Goal: Information Seeking & Learning: Learn about a topic

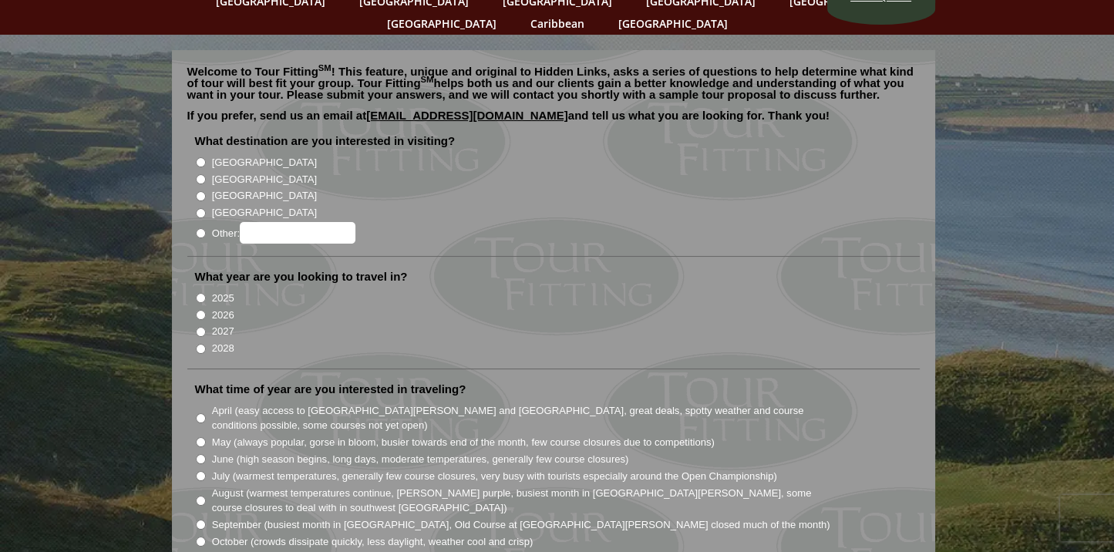
scroll to position [86, 0]
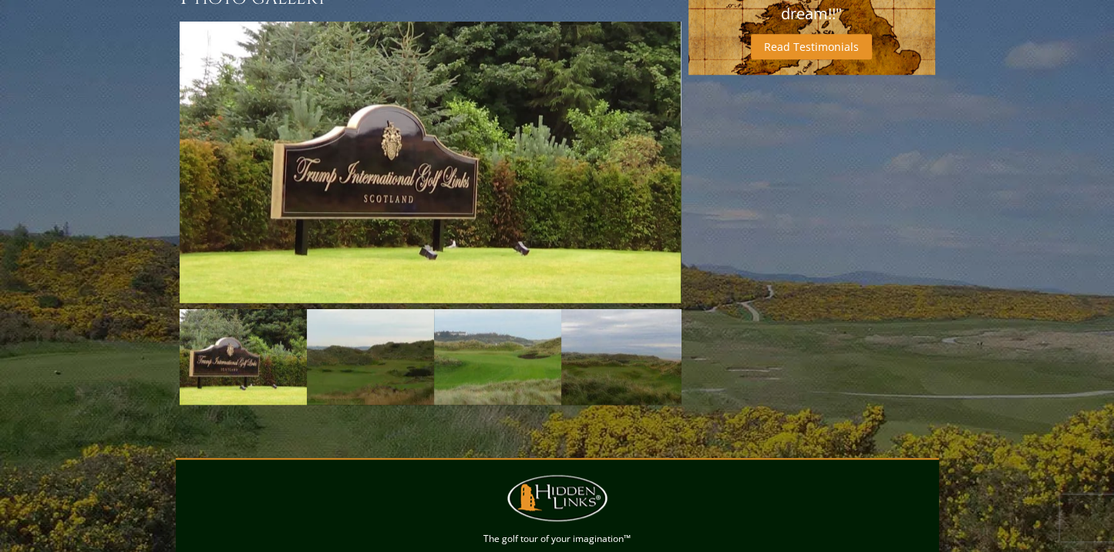
scroll to position [1190, 0]
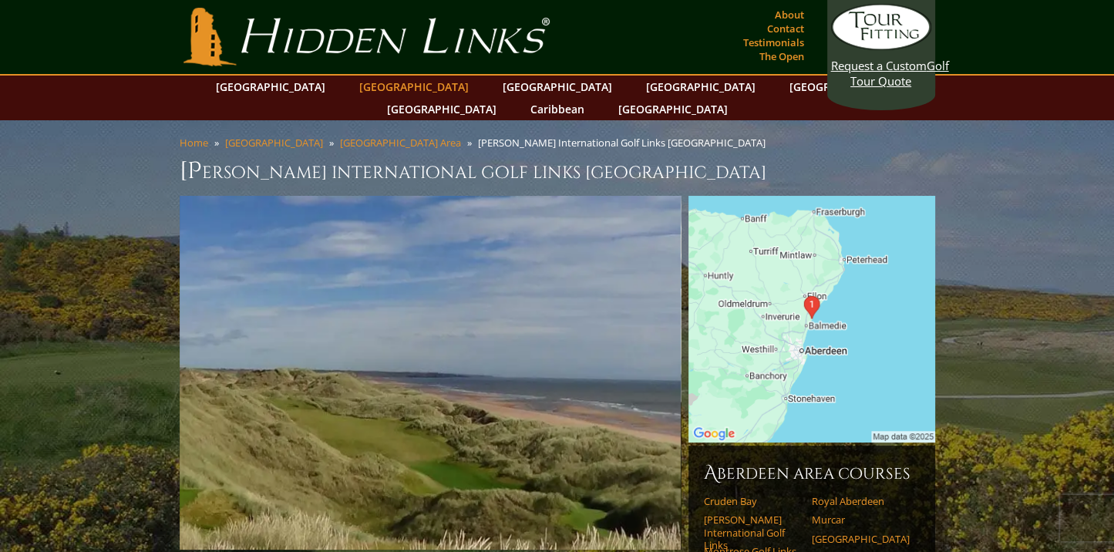
click at [387, 83] on link "[GEOGRAPHIC_DATA]" at bounding box center [413, 87] width 125 height 22
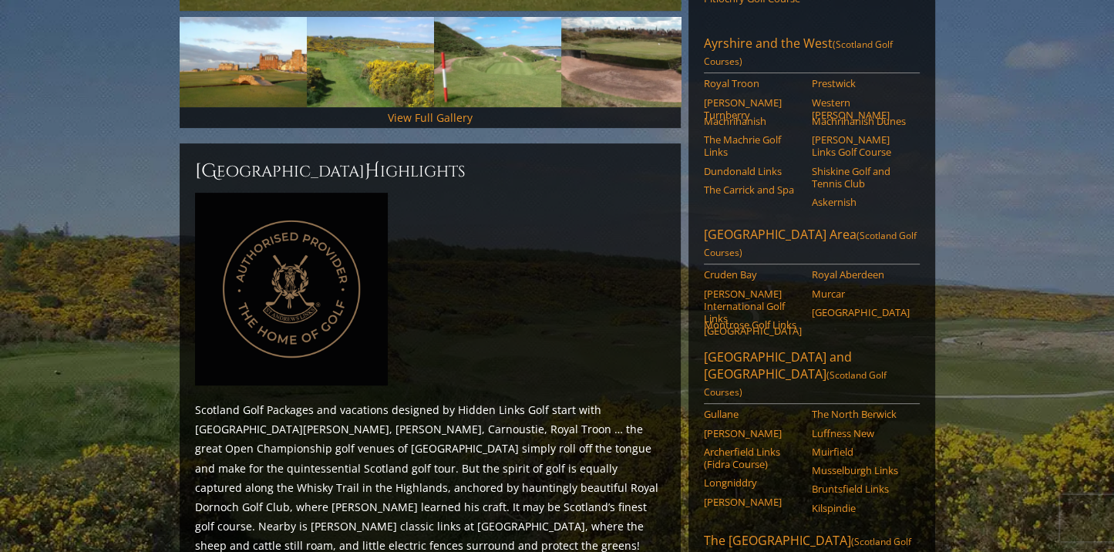
scroll to position [607, 0]
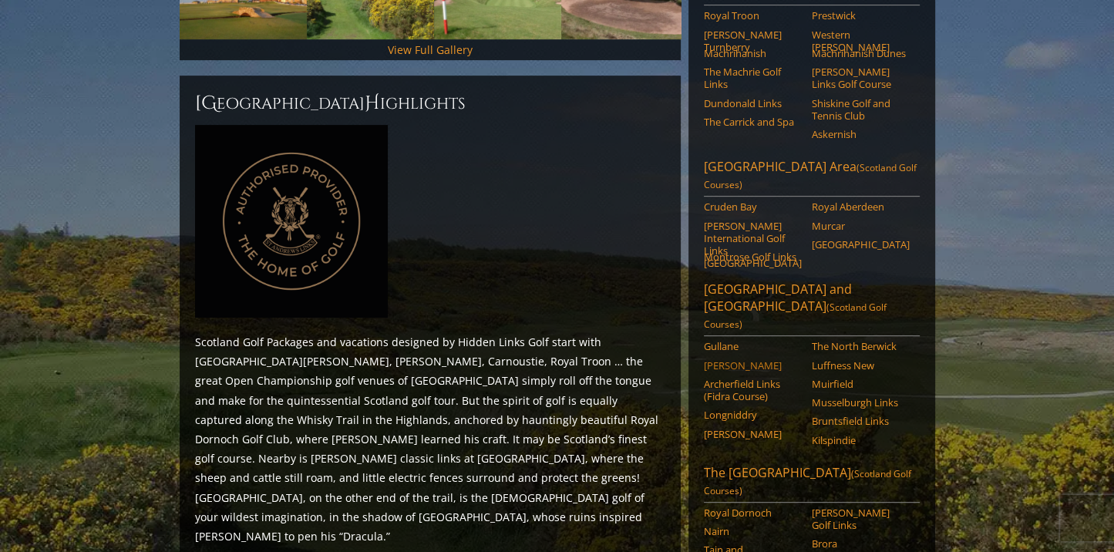
click at [727, 359] on link "Dunbar" at bounding box center [753, 365] width 98 height 12
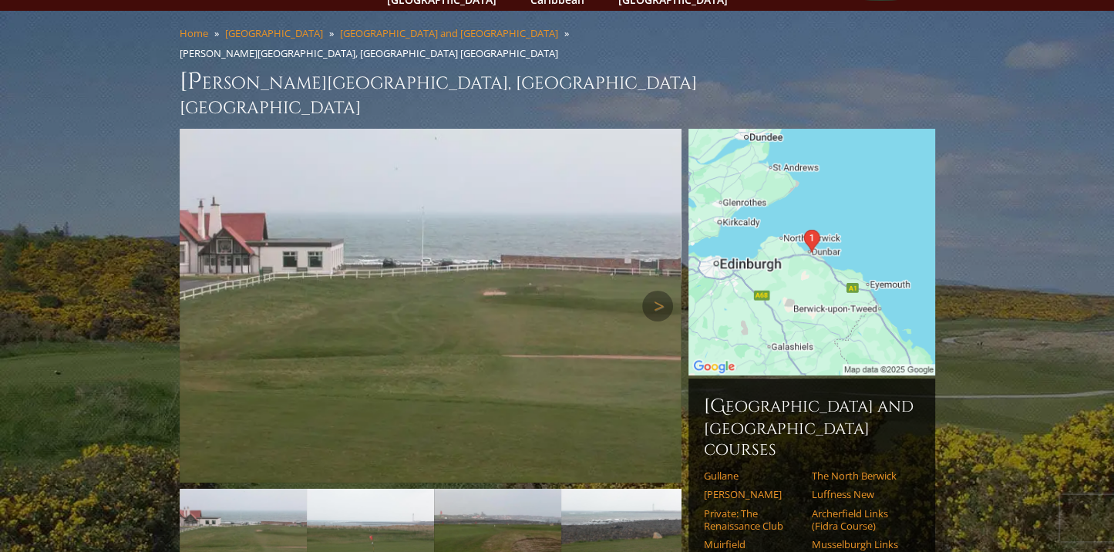
scroll to position [119, 0]
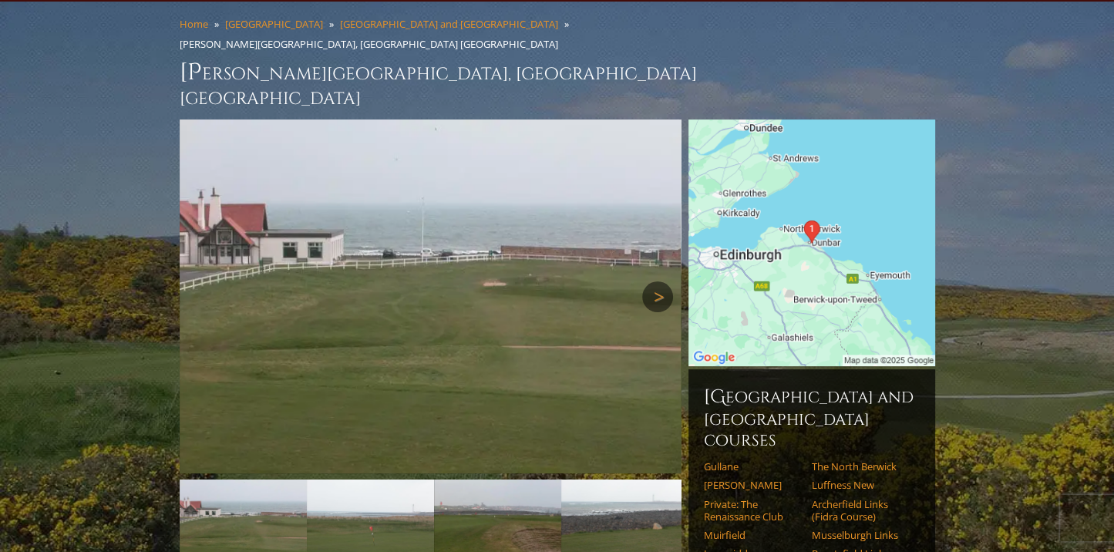
click at [658, 281] on link "Next" at bounding box center [657, 296] width 31 height 31
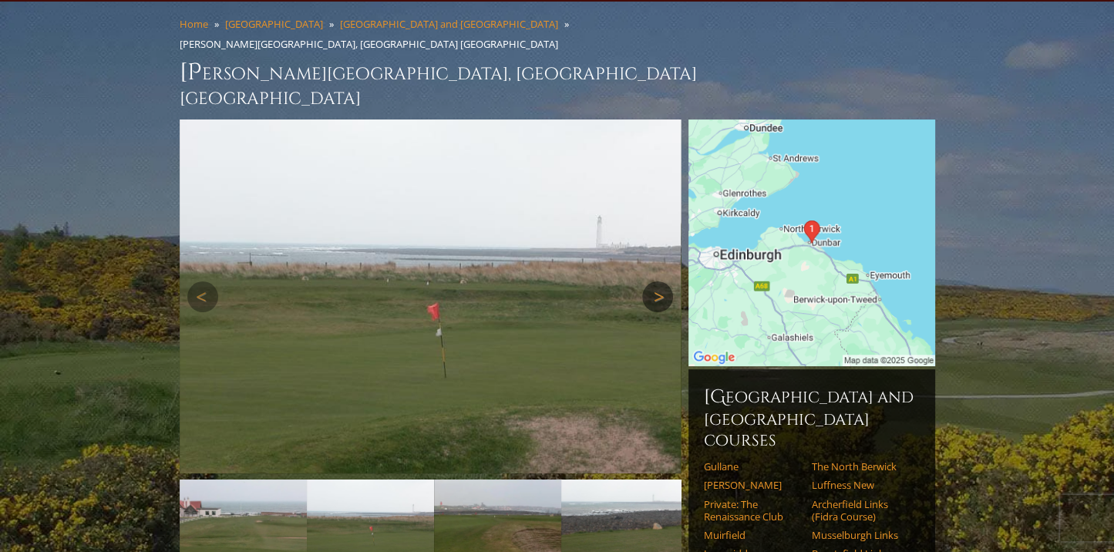
click at [658, 281] on link "Next" at bounding box center [657, 296] width 31 height 31
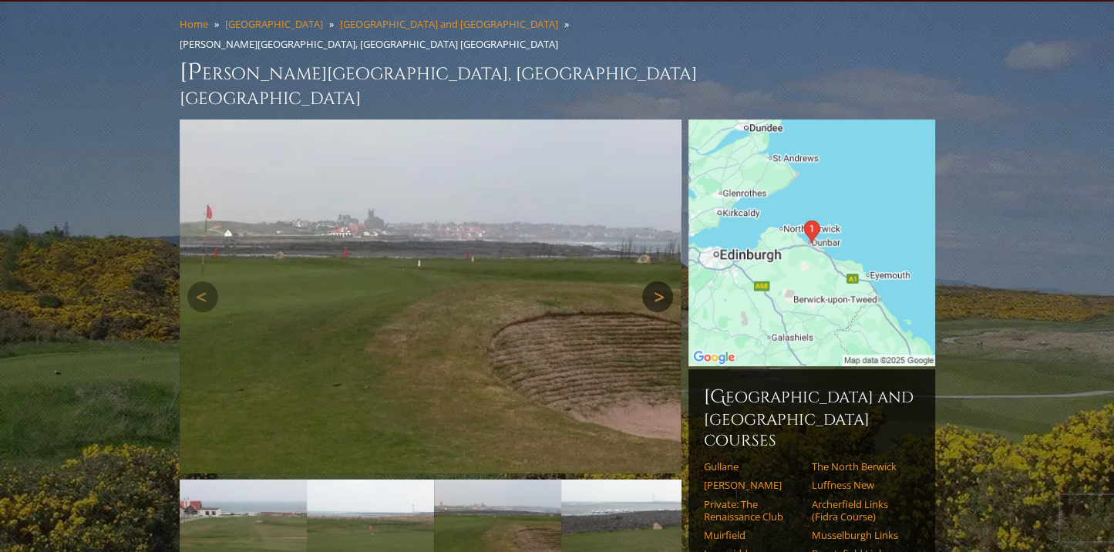
click at [658, 281] on link "Next" at bounding box center [657, 296] width 31 height 31
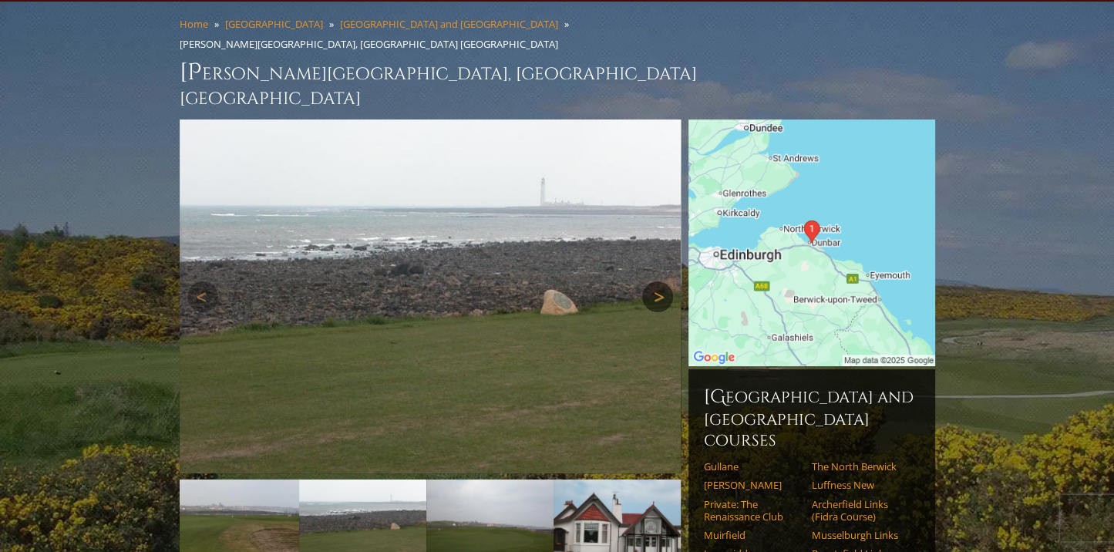
click at [658, 281] on link "Next" at bounding box center [657, 296] width 31 height 31
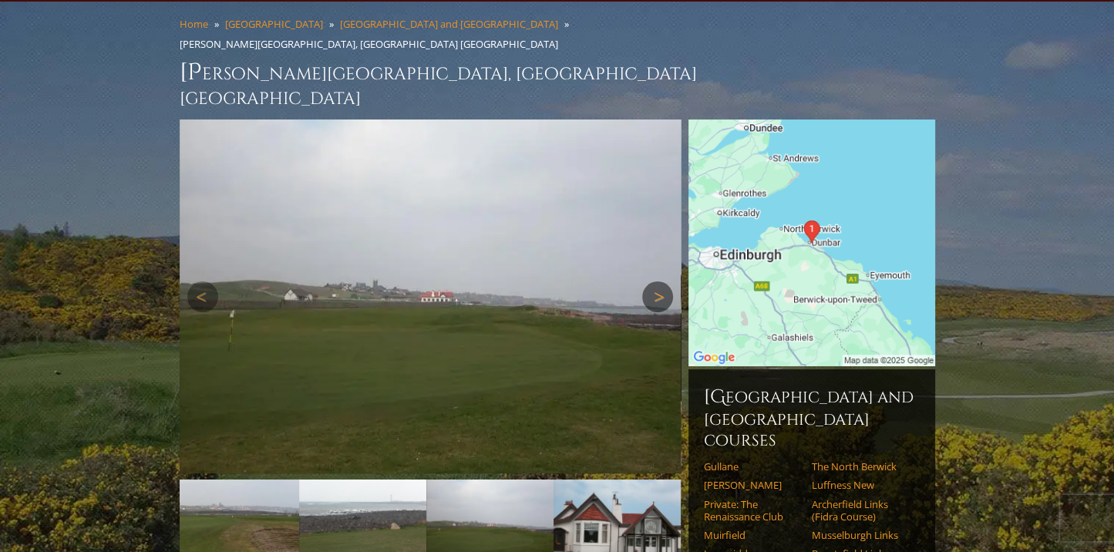
click at [658, 281] on link "Next" at bounding box center [657, 296] width 31 height 31
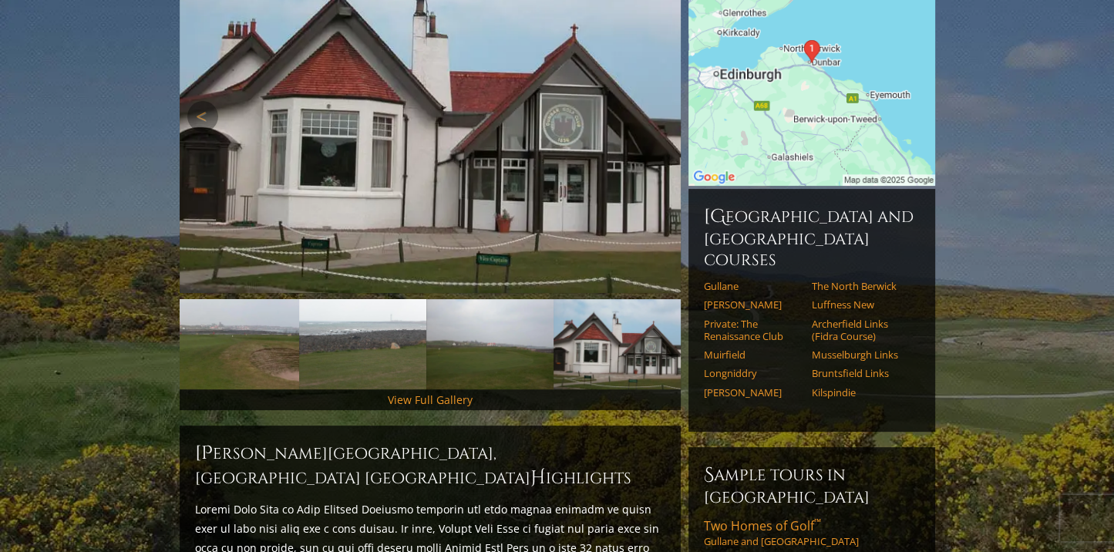
scroll to position [151, 0]
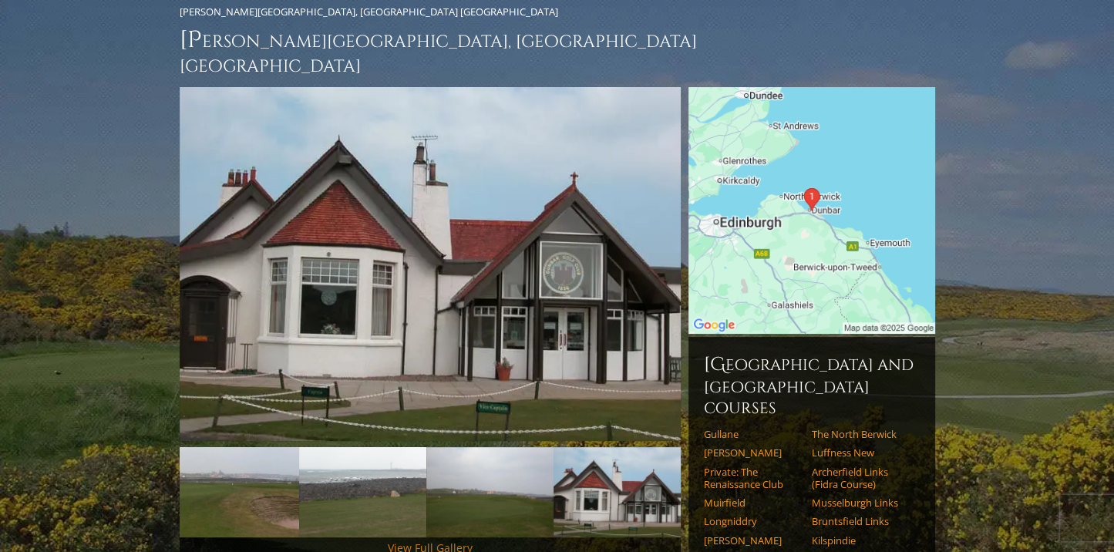
click at [415, 540] on link "View Full Gallery" at bounding box center [430, 547] width 85 height 15
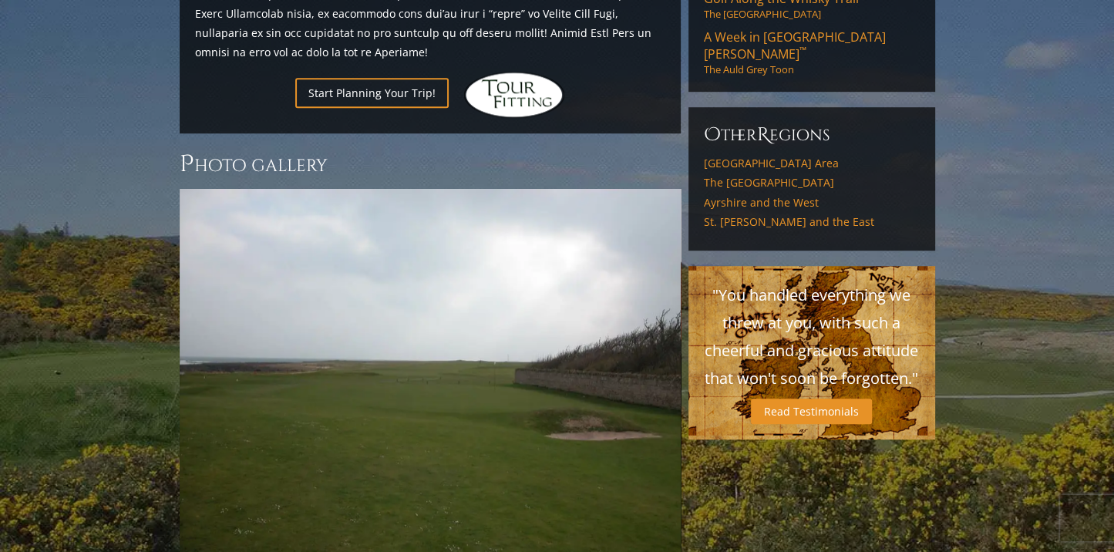
scroll to position [1005, 0]
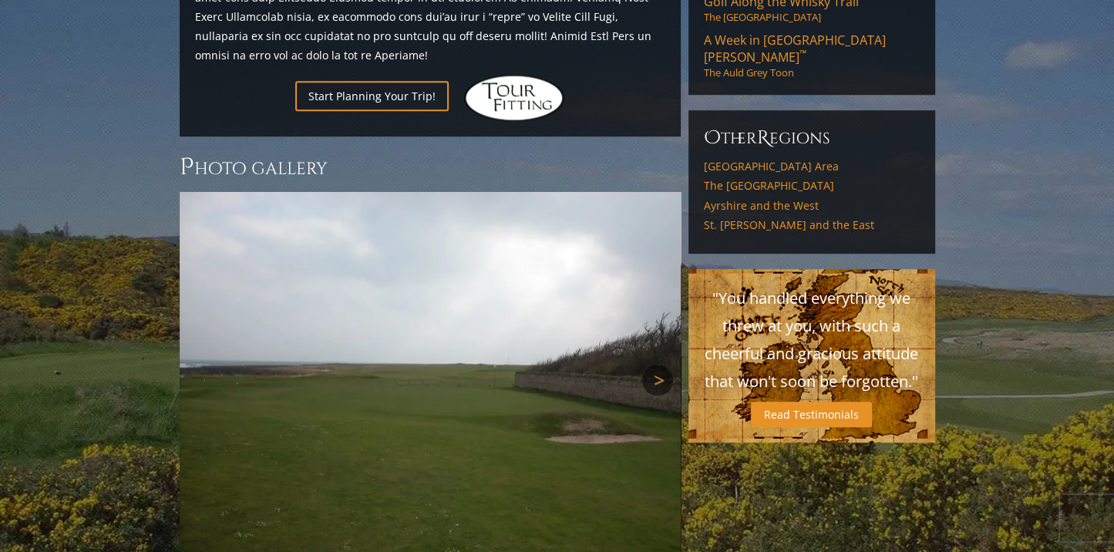
click at [657, 365] on link "Next" at bounding box center [657, 380] width 31 height 31
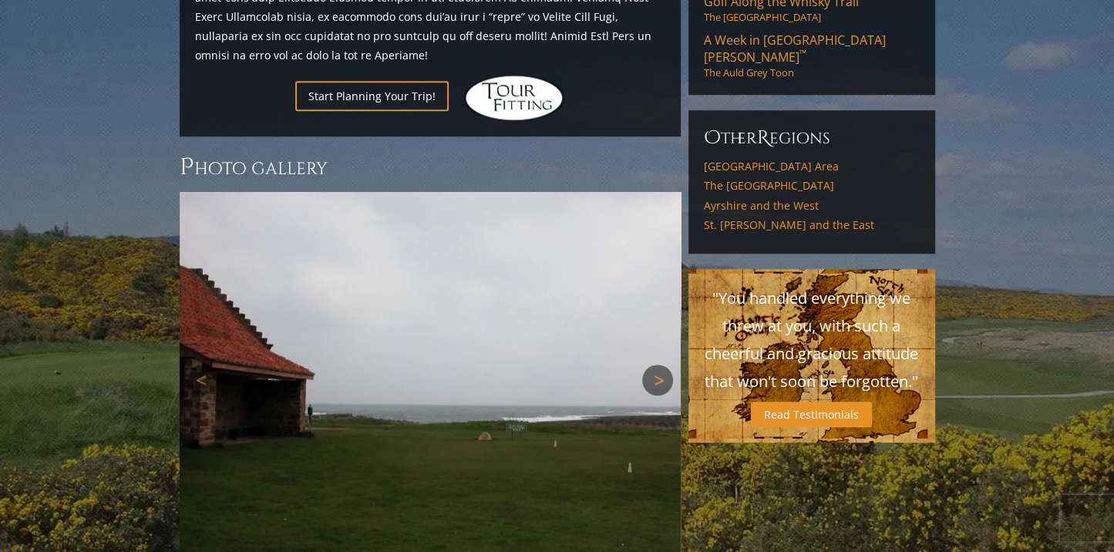
click at [657, 365] on link "Next" at bounding box center [657, 380] width 31 height 31
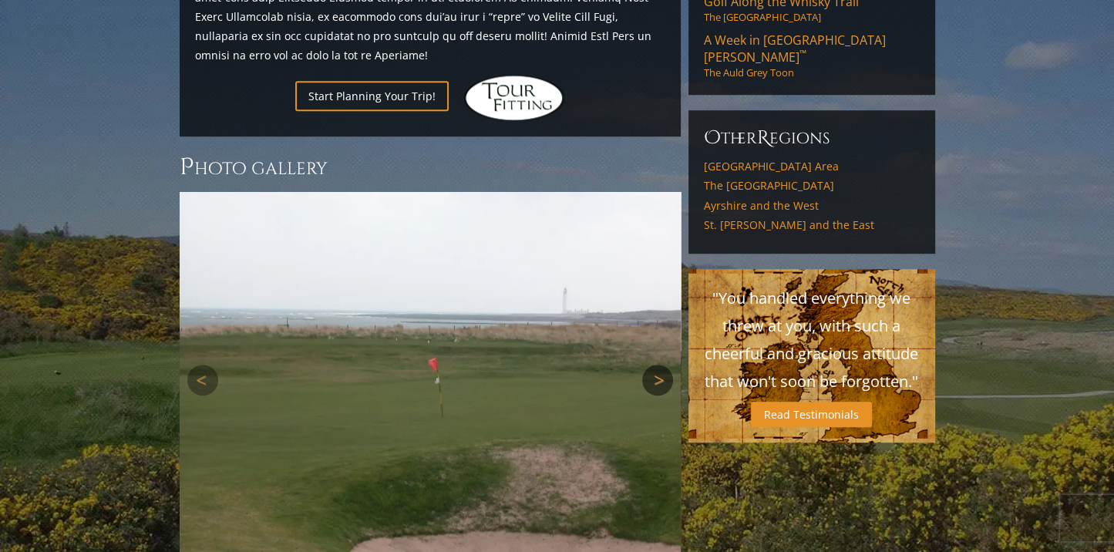
click at [657, 365] on link "Next" at bounding box center [657, 380] width 31 height 31
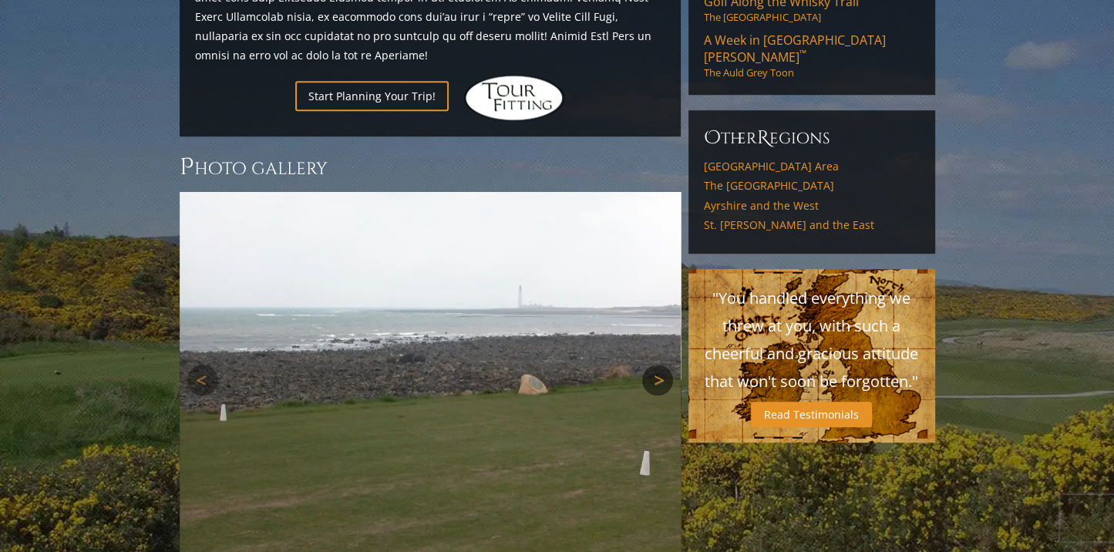
click at [657, 365] on link "Next" at bounding box center [657, 380] width 31 height 31
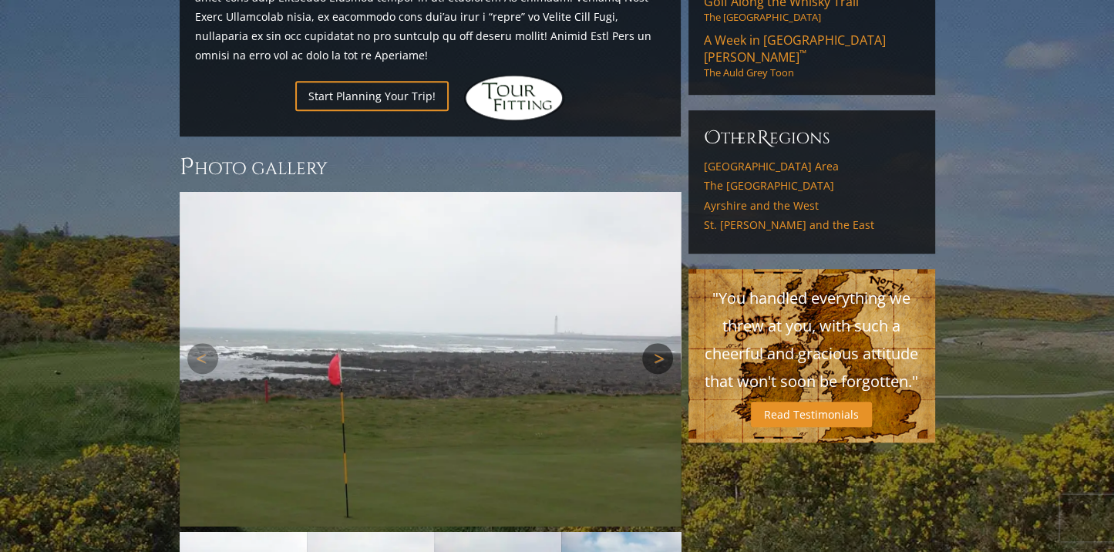
click at [657, 300] on img at bounding box center [430, 380] width 501 height 376
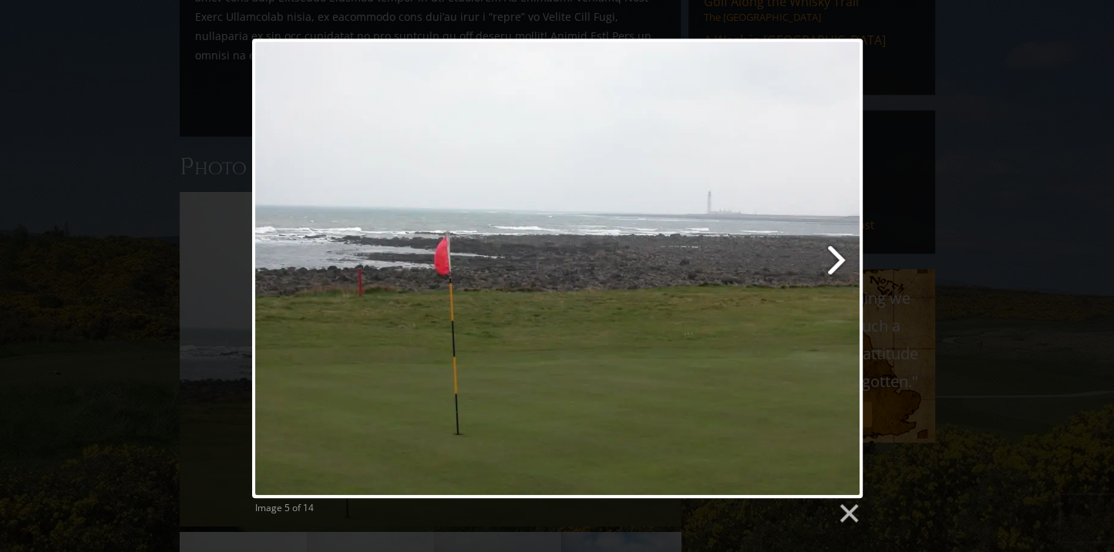
click at [832, 255] on link at bounding box center [667, 268] width 391 height 459
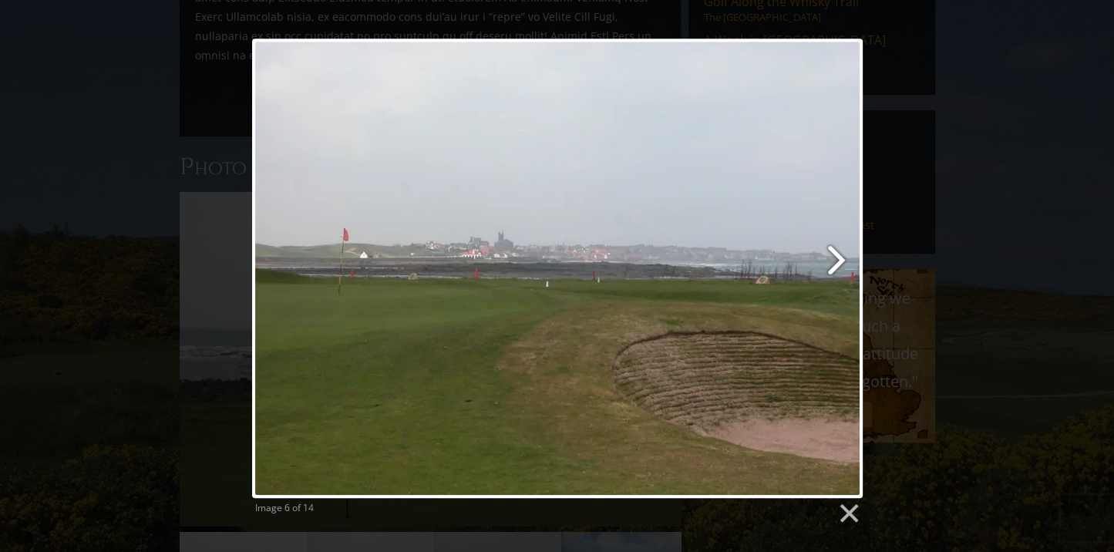
click at [829, 254] on link at bounding box center [667, 268] width 391 height 459
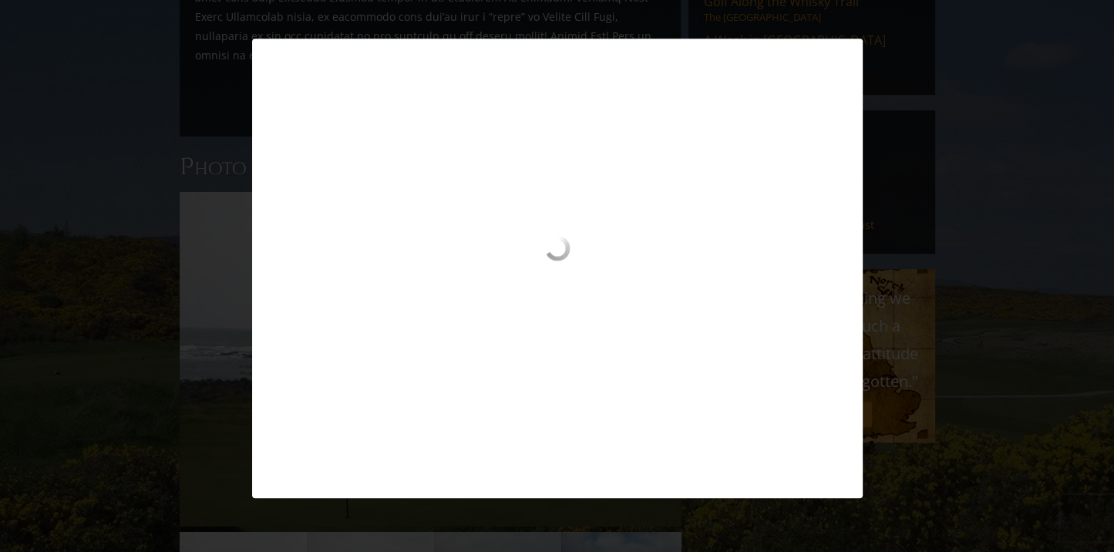
click at [829, 254] on div at bounding box center [557, 293] width 610 height 115
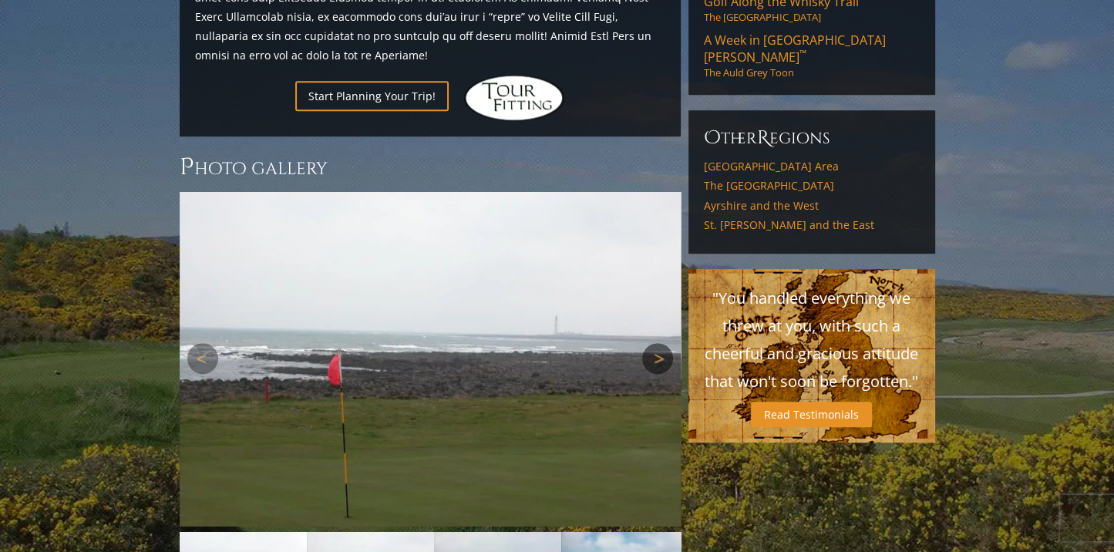
click at [660, 343] on link "Next" at bounding box center [657, 358] width 31 height 31
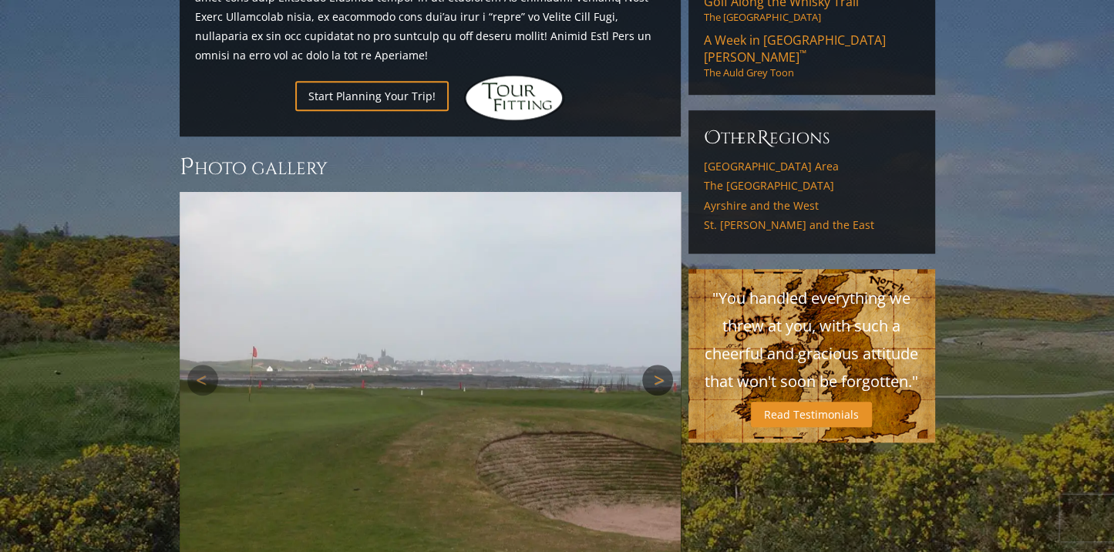
click at [654, 365] on link "Next" at bounding box center [657, 380] width 31 height 31
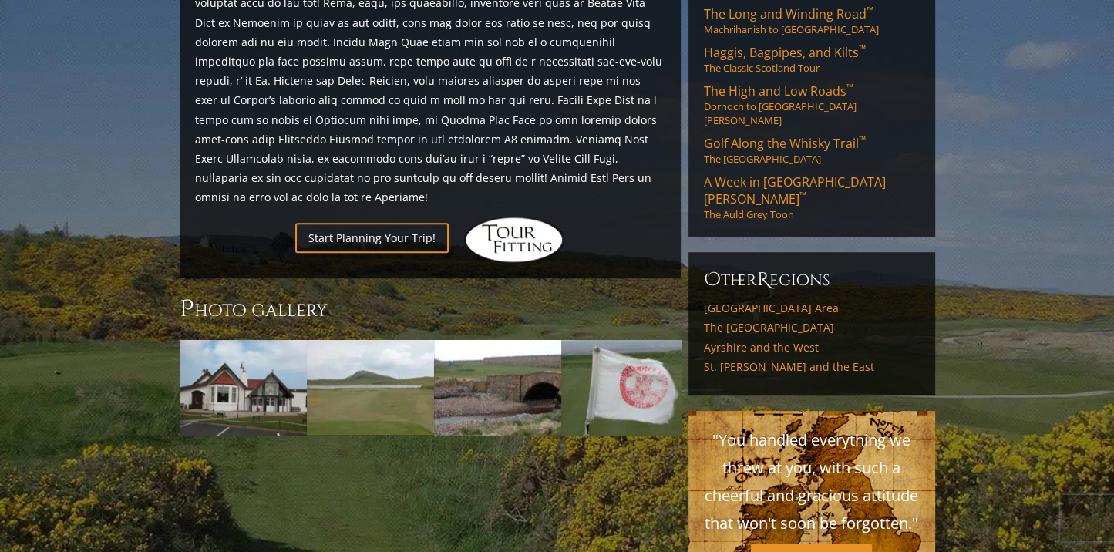
scroll to position [862, 0]
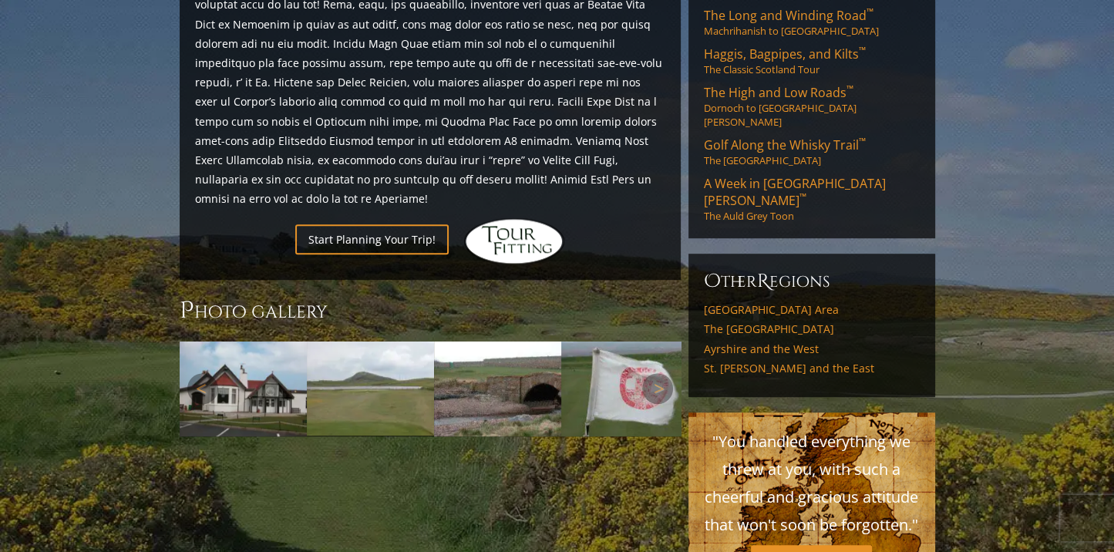
click at [481, 341] on img at bounding box center [497, 389] width 127 height 96
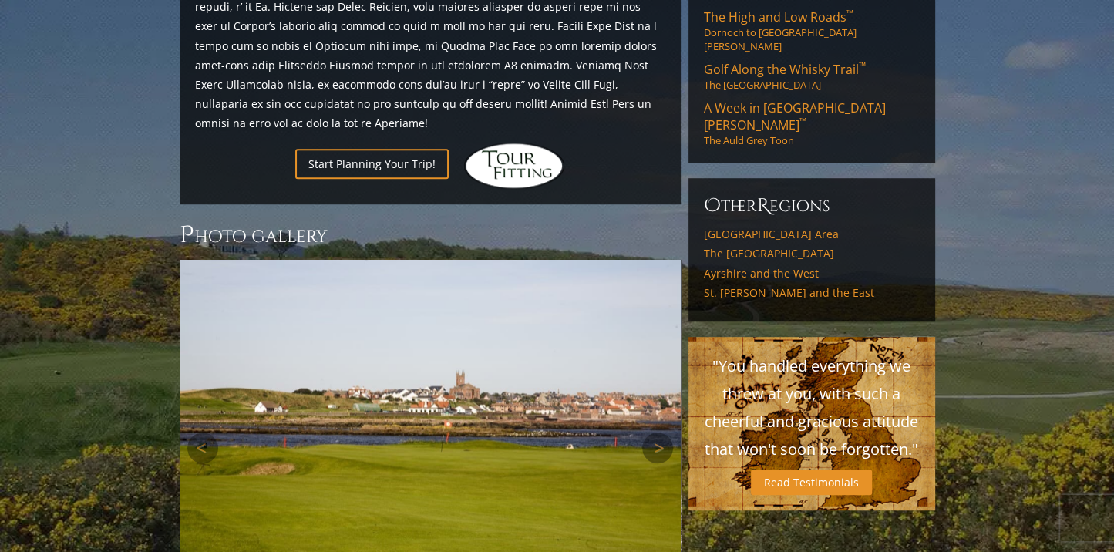
scroll to position [953, 0]
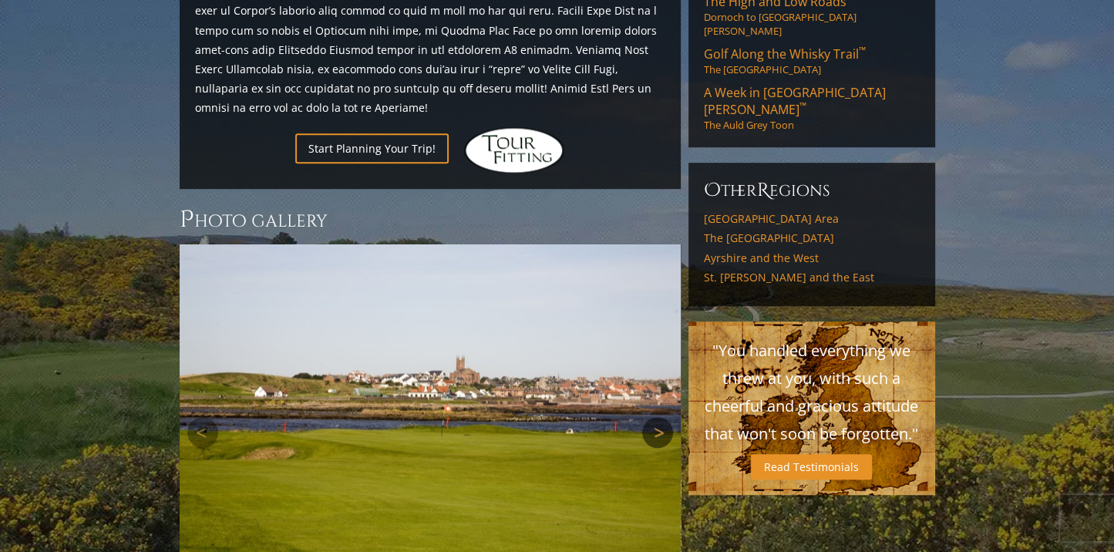
click at [644, 417] on link "Next" at bounding box center [657, 432] width 31 height 31
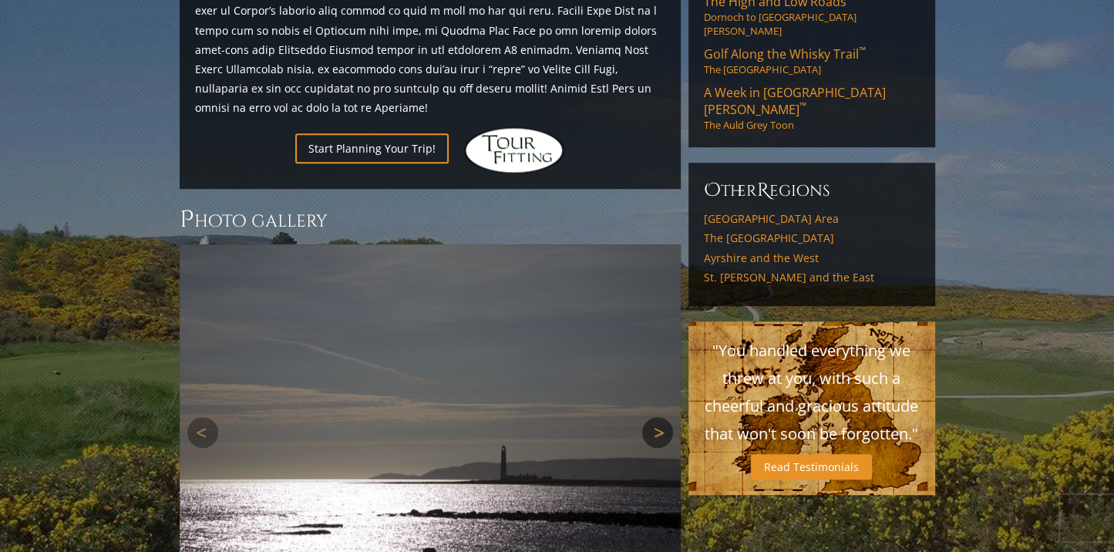
click at [644, 417] on link "Next" at bounding box center [657, 432] width 31 height 31
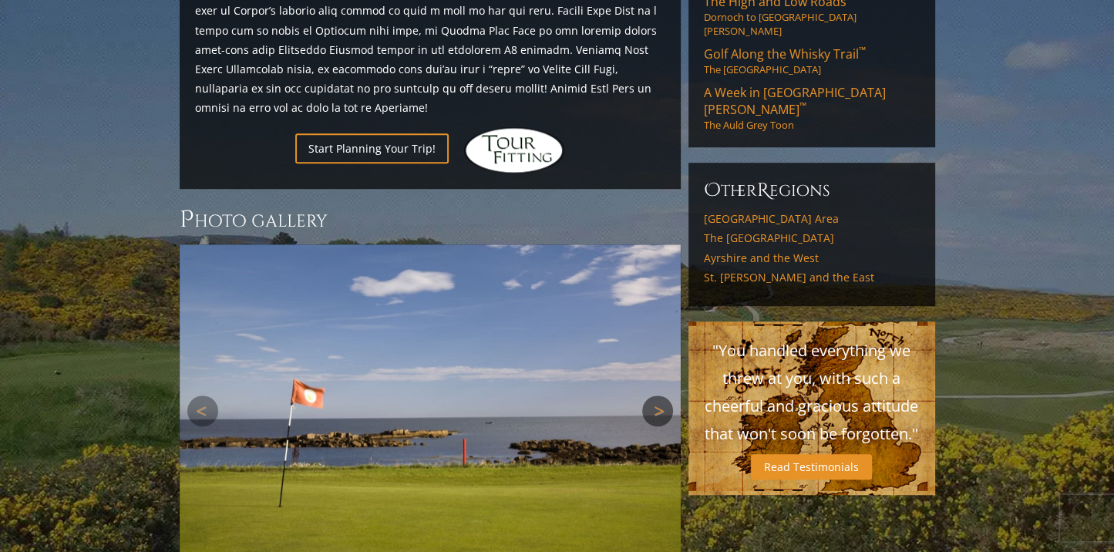
click at [644, 354] on img at bounding box center [430, 411] width 501 height 334
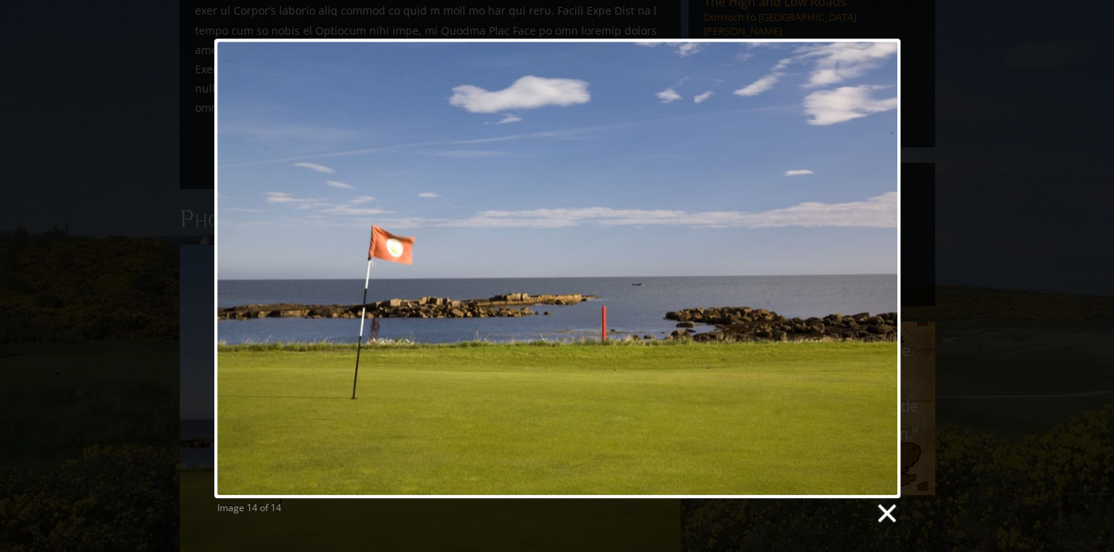
click at [882, 506] on link at bounding box center [885, 513] width 23 height 23
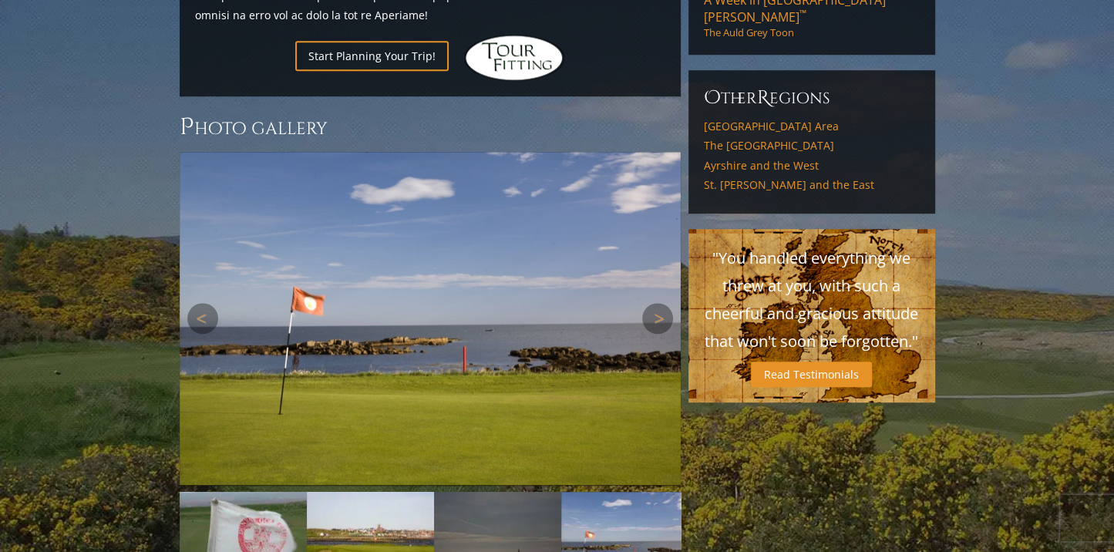
scroll to position [1067, 0]
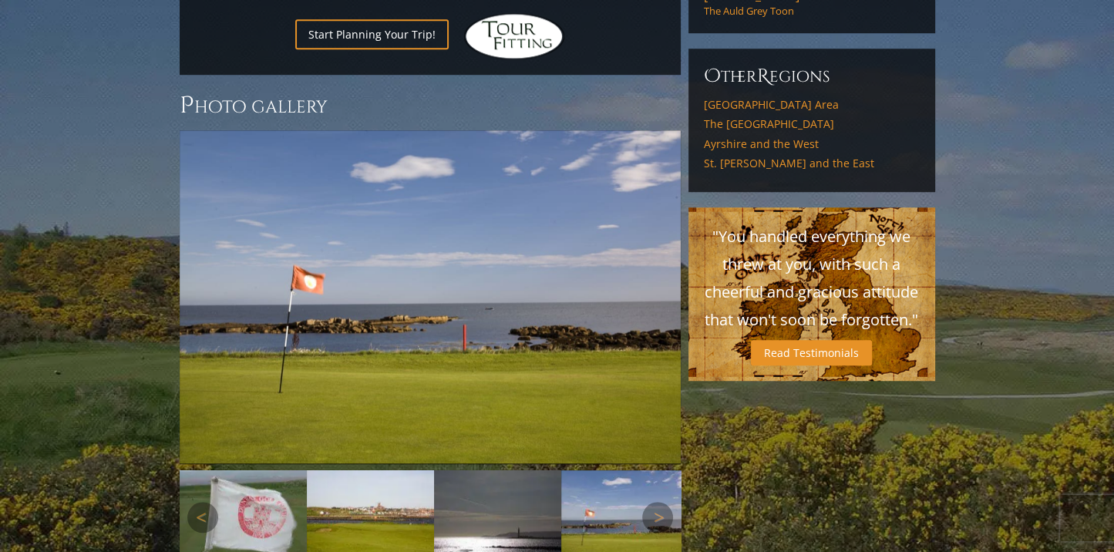
click at [240, 470] on img at bounding box center [243, 518] width 127 height 96
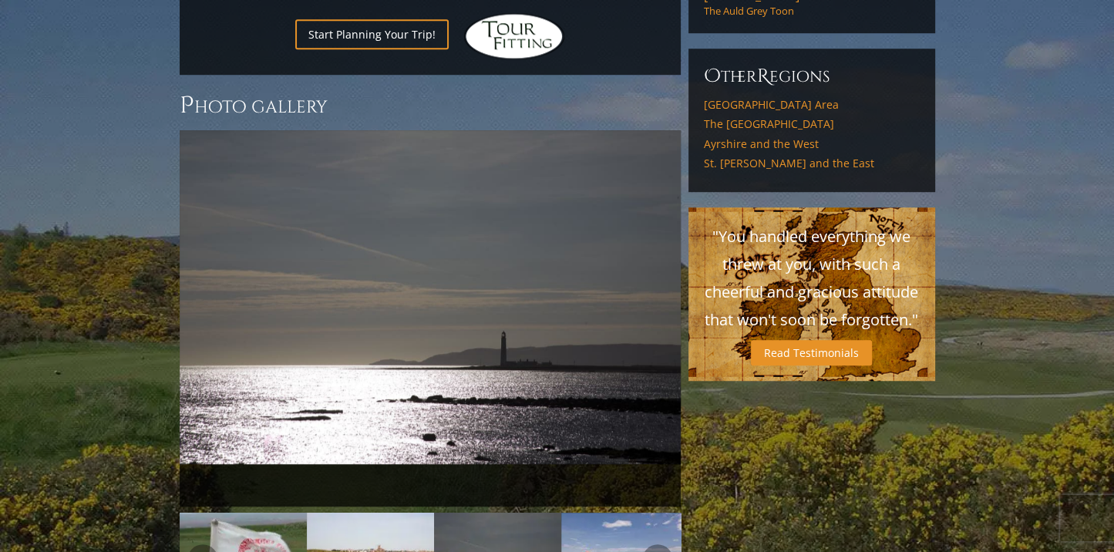
click at [240, 513] on img at bounding box center [243, 561] width 127 height 96
click at [205, 544] on link "Previous" at bounding box center [202, 559] width 31 height 31
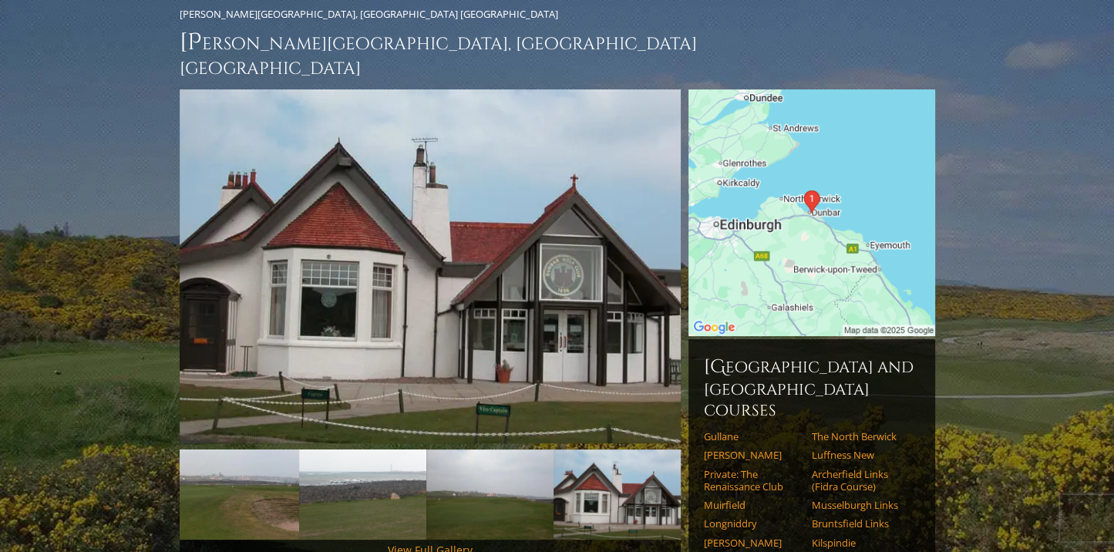
scroll to position [146, 0]
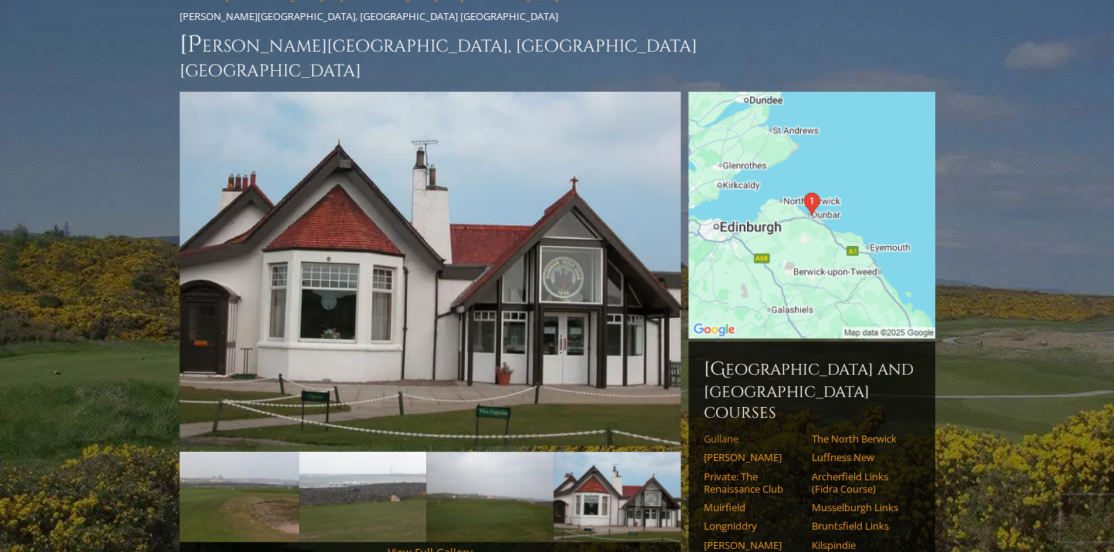
click at [711, 432] on link "Gullane" at bounding box center [753, 438] width 98 height 12
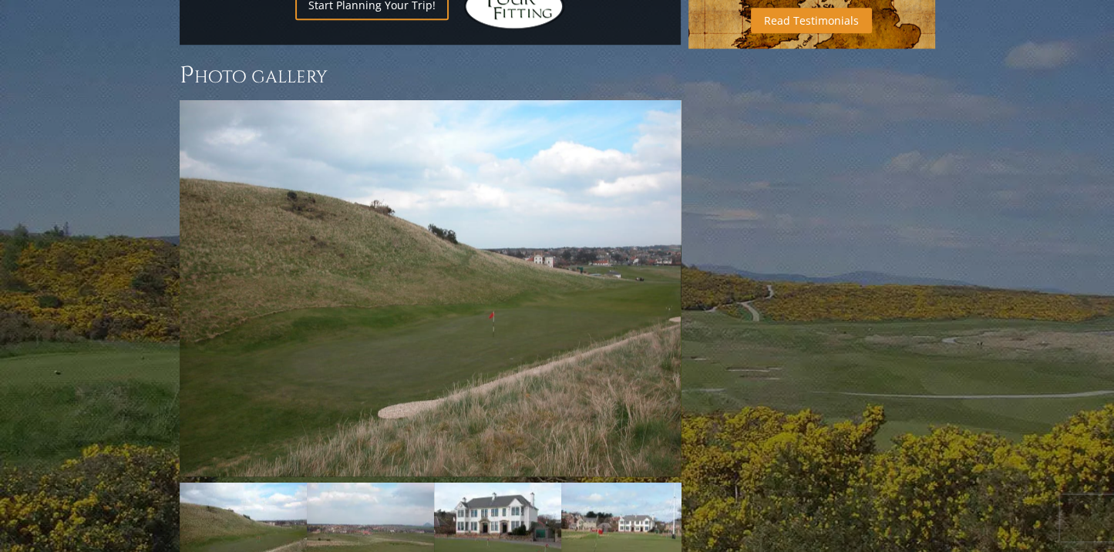
scroll to position [1301, 0]
click at [657, 273] on link "Next" at bounding box center [657, 288] width 31 height 31
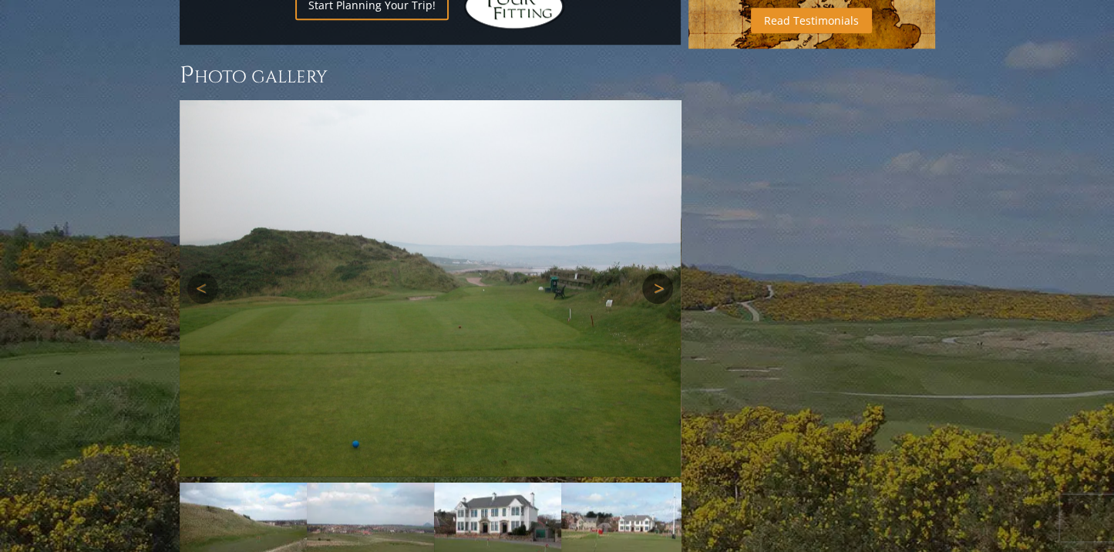
click at [657, 273] on link "Next" at bounding box center [657, 288] width 31 height 31
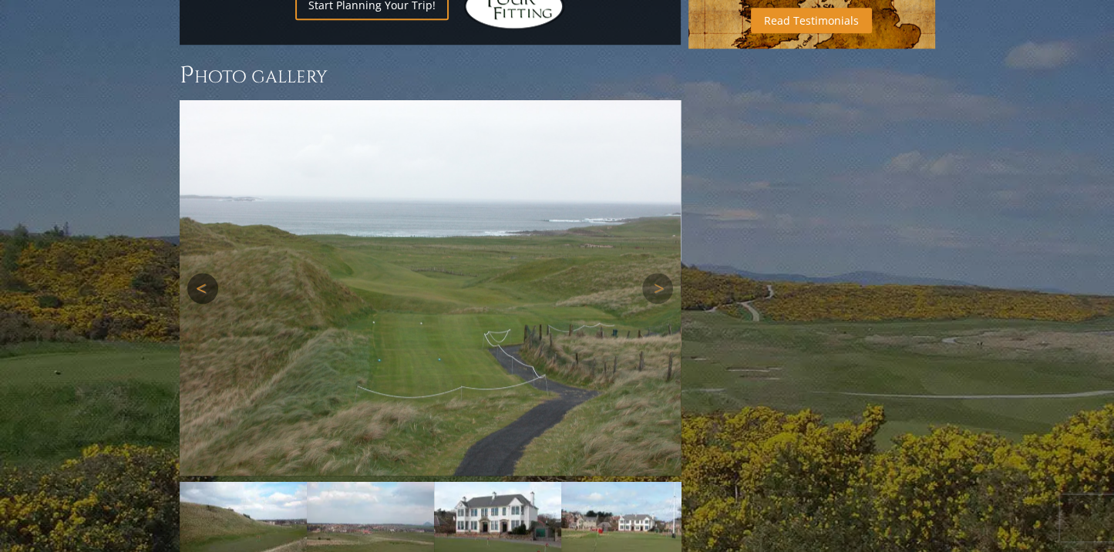
click at [197, 273] on link "Previous" at bounding box center [202, 288] width 31 height 31
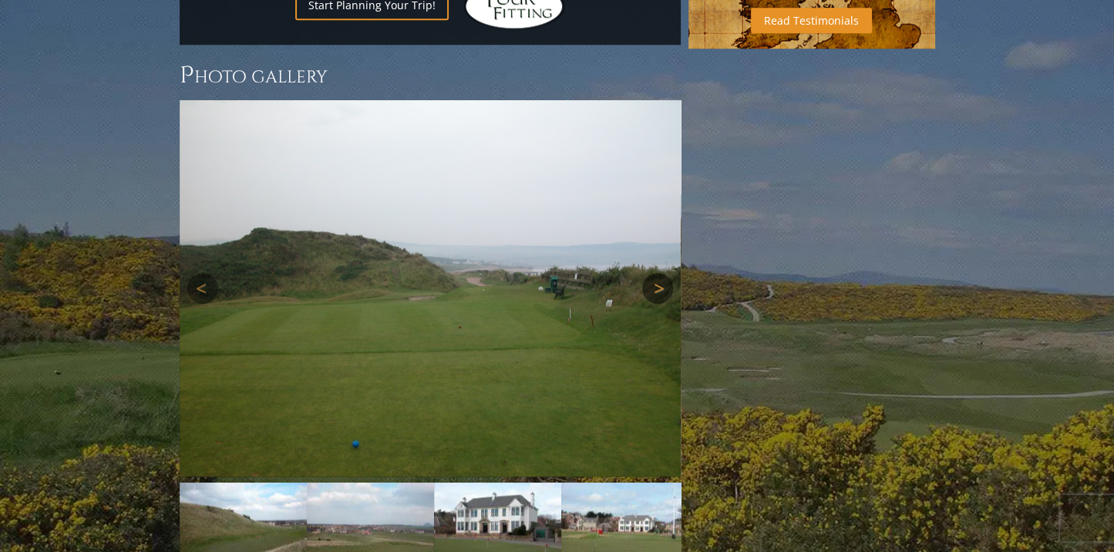
click at [657, 273] on link "Next" at bounding box center [657, 288] width 31 height 31
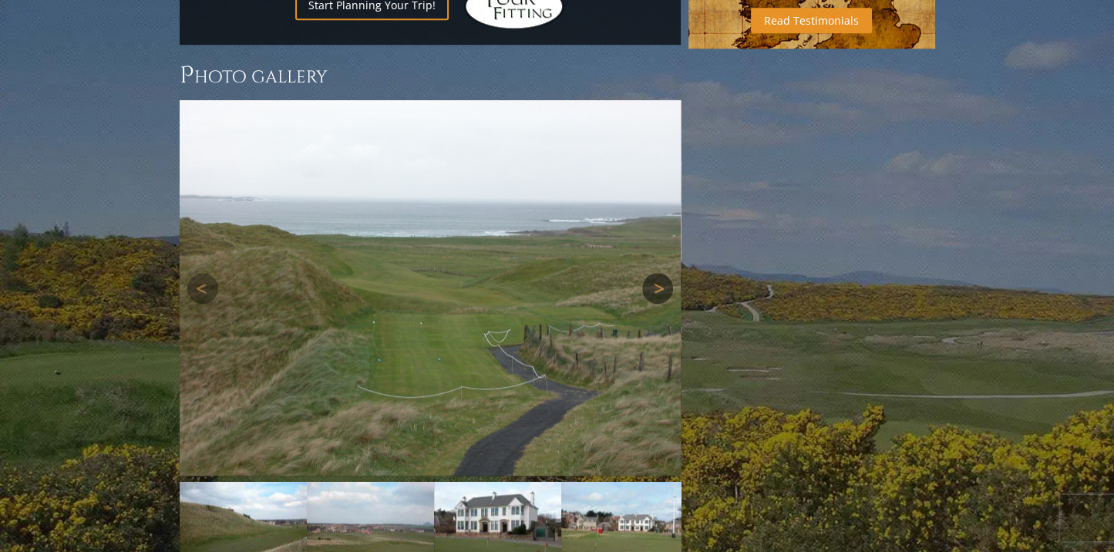
click at [657, 273] on link "Next" at bounding box center [657, 288] width 31 height 31
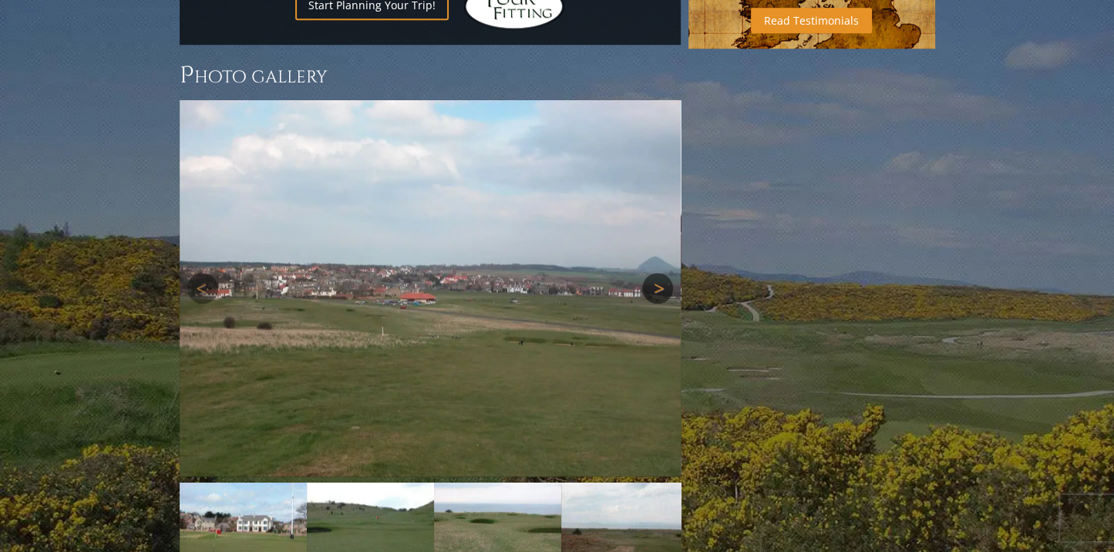
click at [657, 273] on link "Next" at bounding box center [657, 288] width 31 height 31
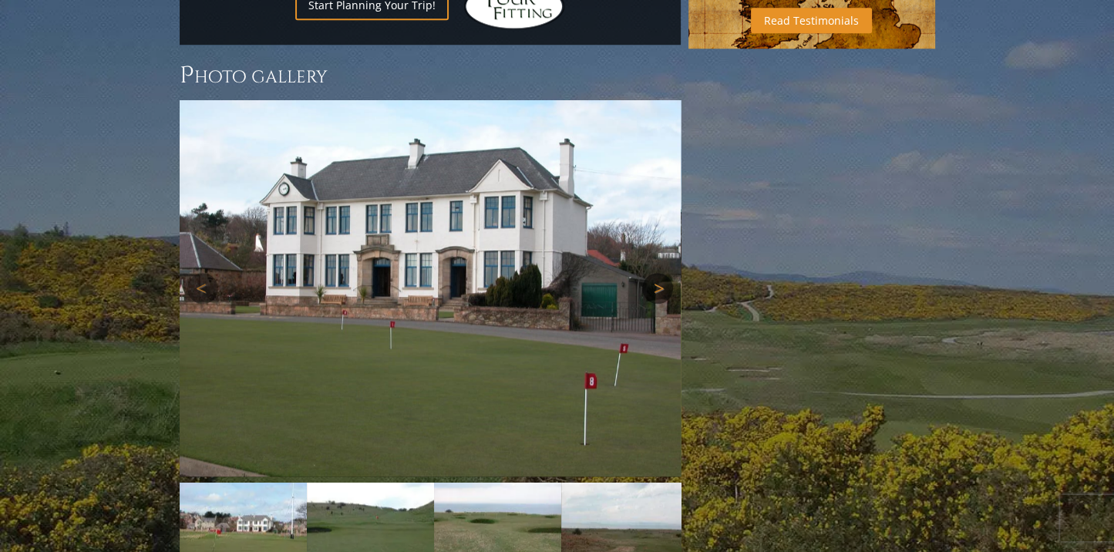
click at [655, 273] on link "Next" at bounding box center [657, 288] width 31 height 31
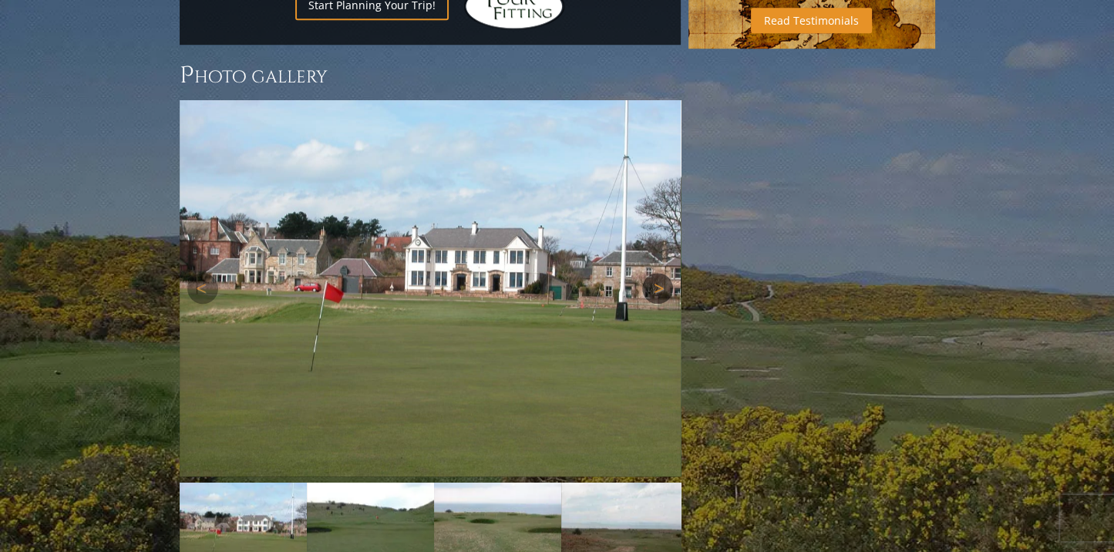
click at [655, 273] on link "Next" at bounding box center [657, 288] width 31 height 31
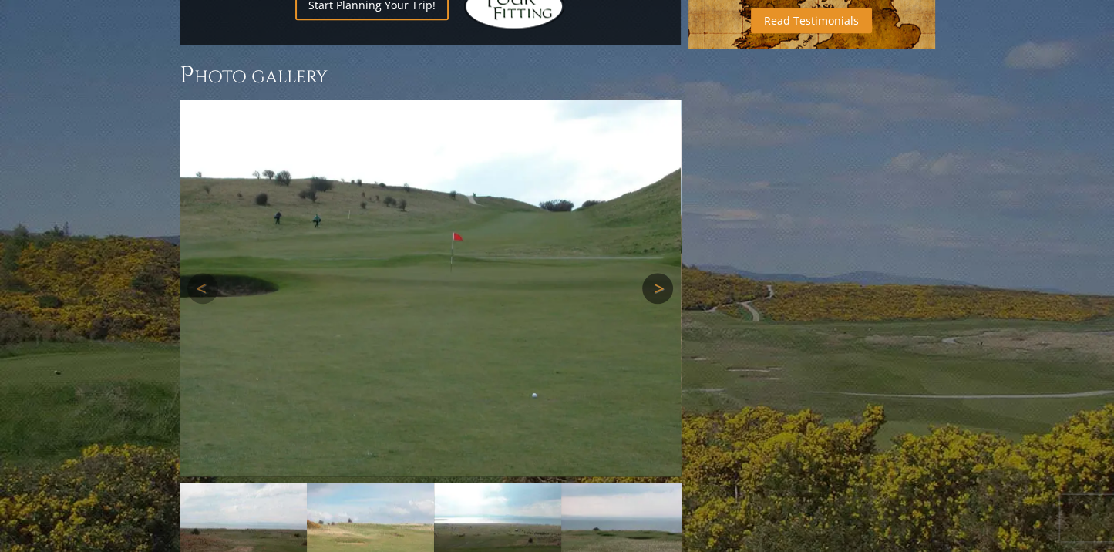
click at [655, 273] on link "Next" at bounding box center [657, 288] width 31 height 31
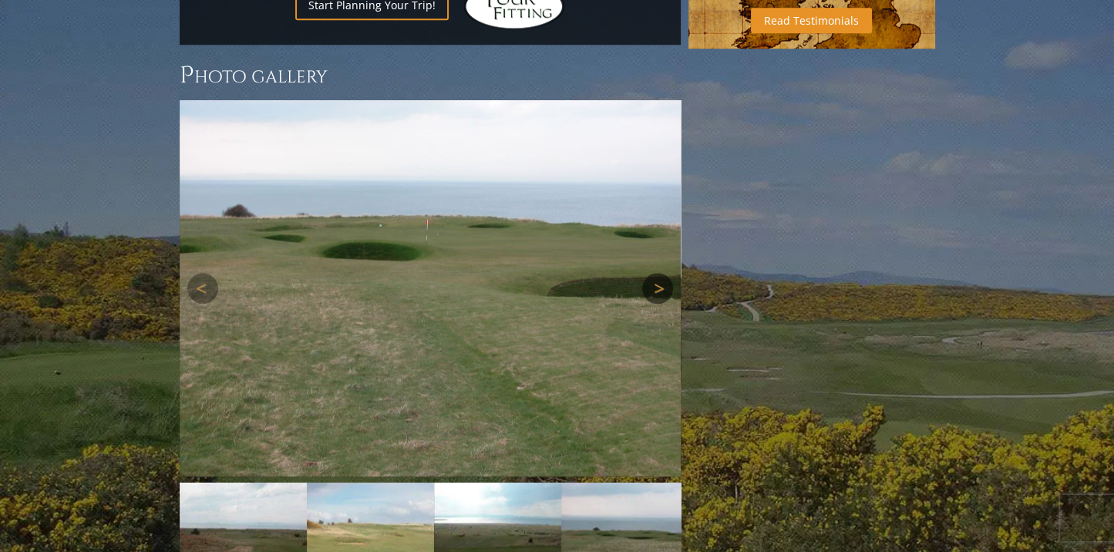
click at [655, 273] on link "Next" at bounding box center [657, 288] width 31 height 31
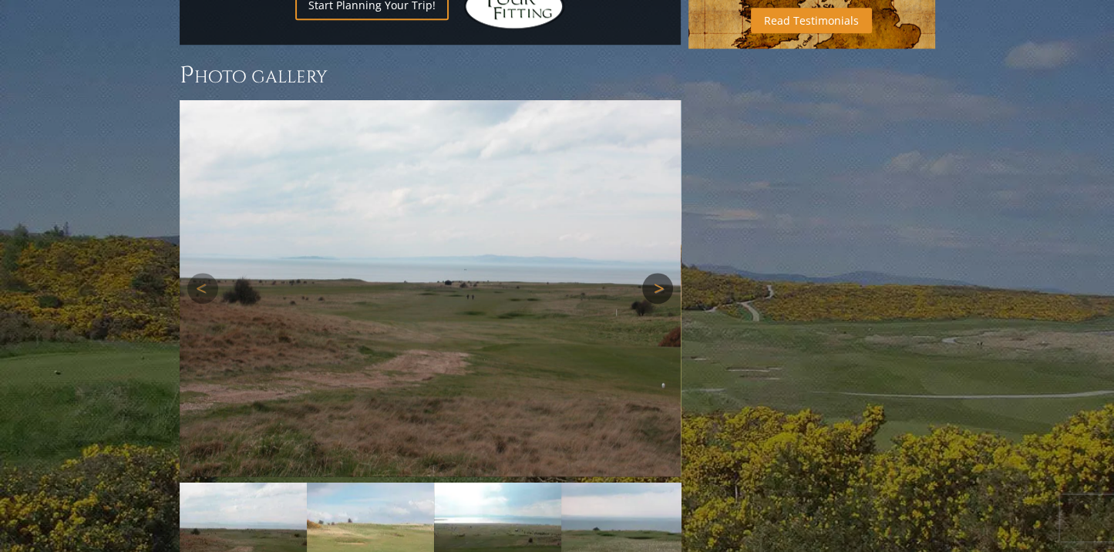
click at [655, 273] on link "Next" at bounding box center [657, 288] width 31 height 31
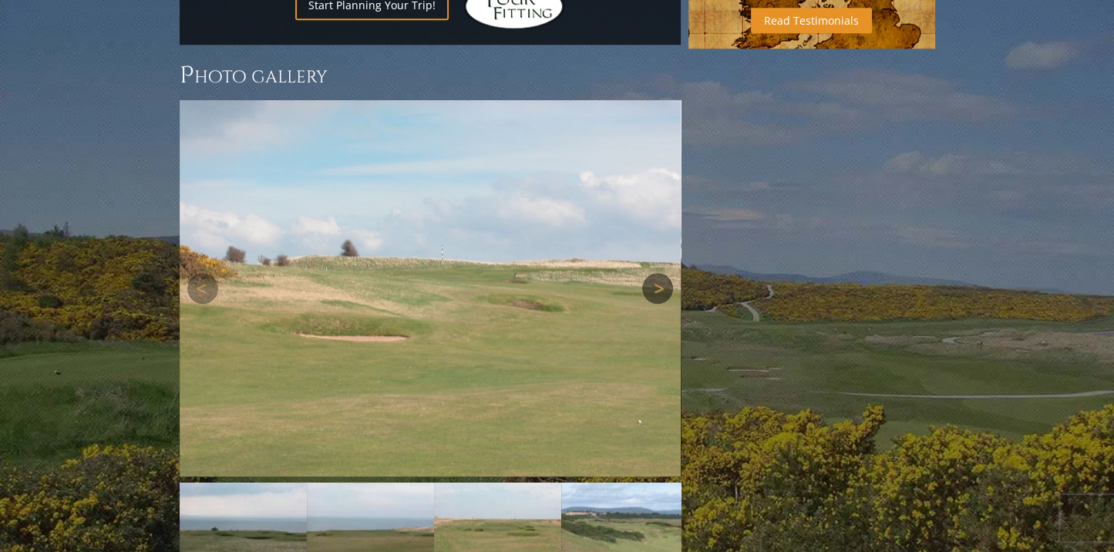
click at [655, 273] on link "Next" at bounding box center [657, 288] width 31 height 31
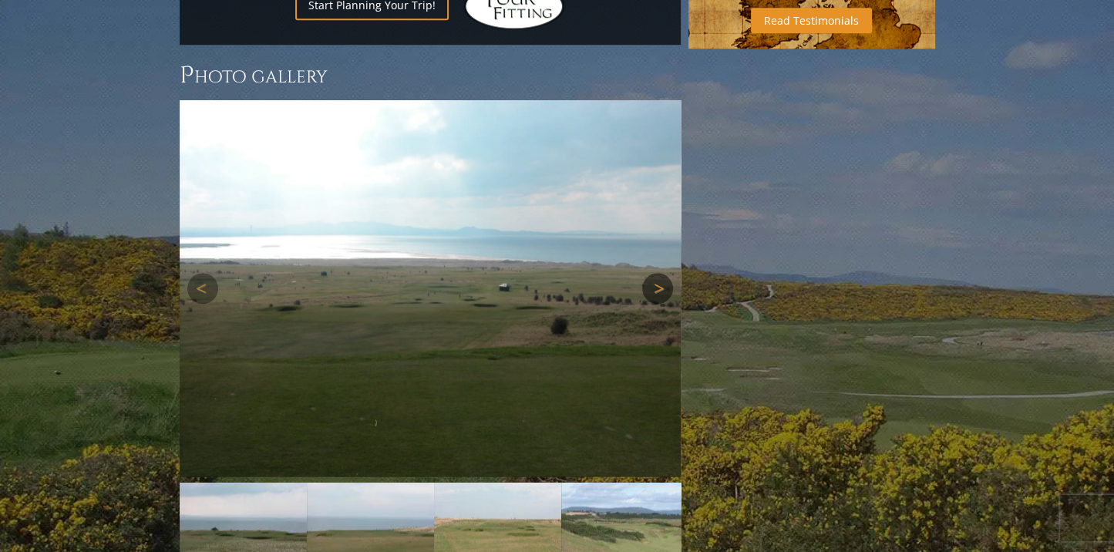
click at [654, 273] on link "Next" at bounding box center [657, 288] width 31 height 31
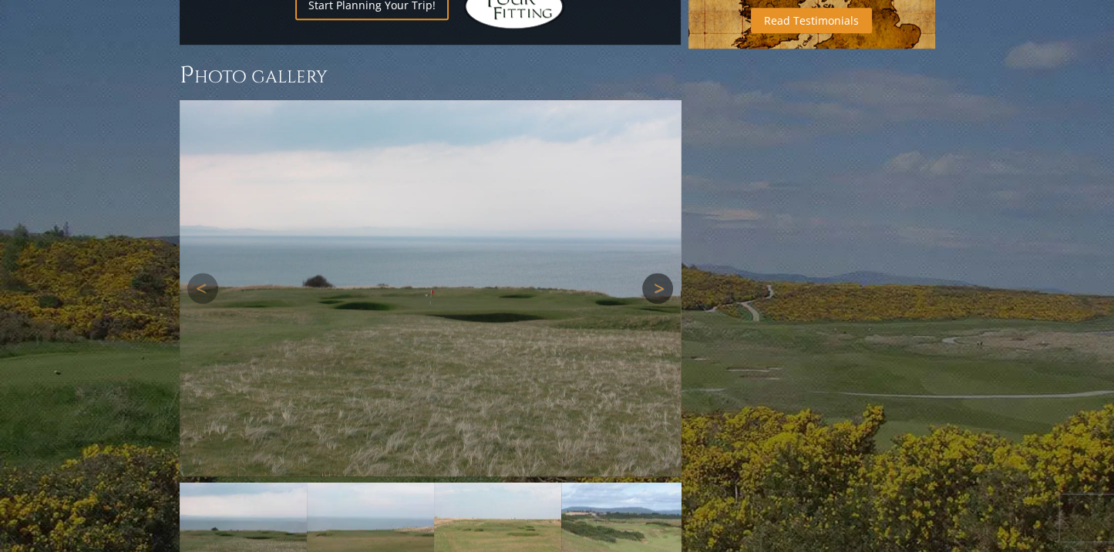
click at [654, 273] on link "Next" at bounding box center [657, 288] width 31 height 31
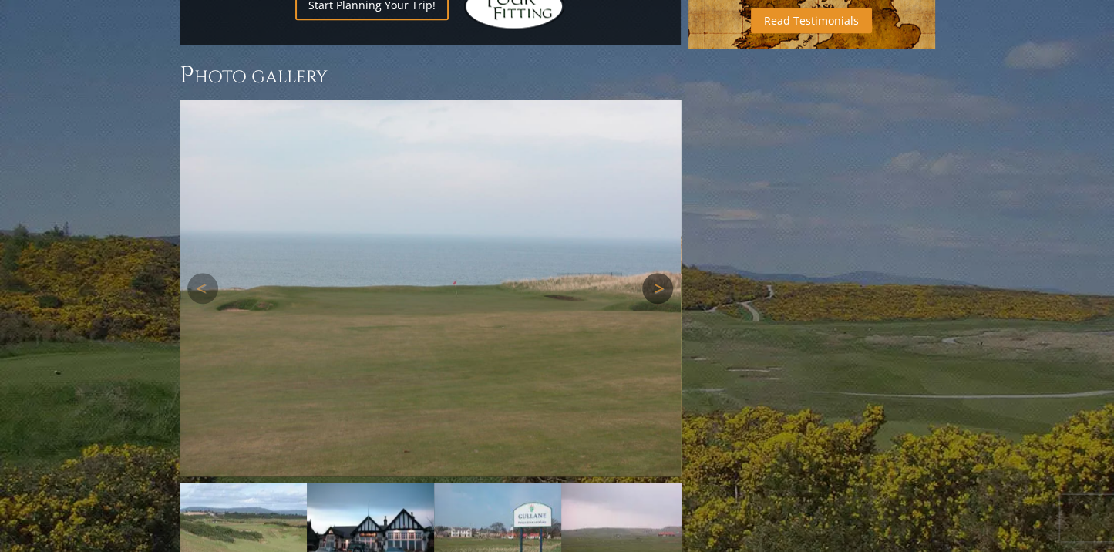
click at [654, 273] on link "Next" at bounding box center [657, 288] width 31 height 31
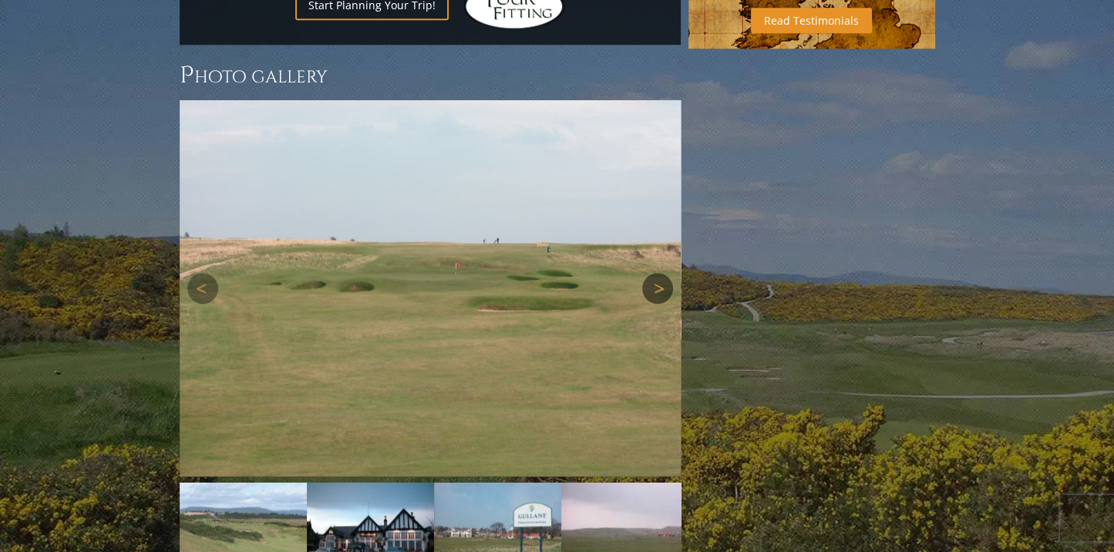
click at [654, 273] on link "Next" at bounding box center [657, 288] width 31 height 31
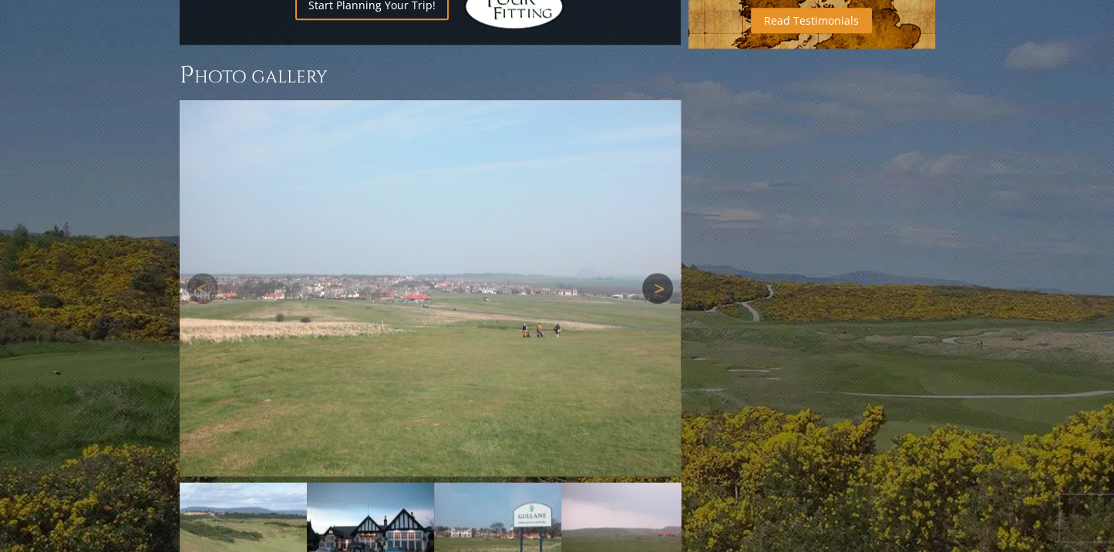
click at [654, 273] on link "Next" at bounding box center [657, 288] width 31 height 31
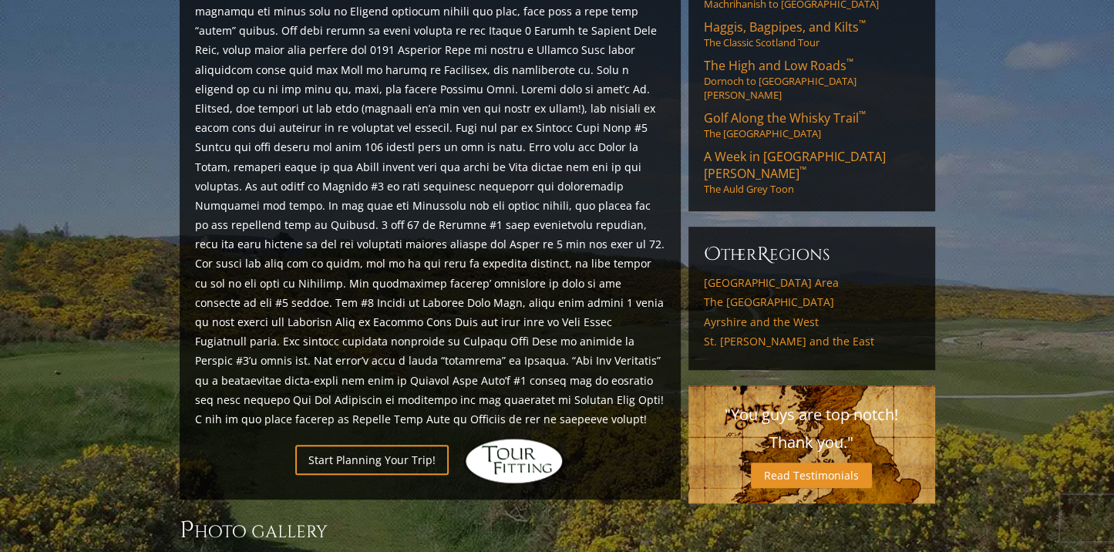
scroll to position [850, 0]
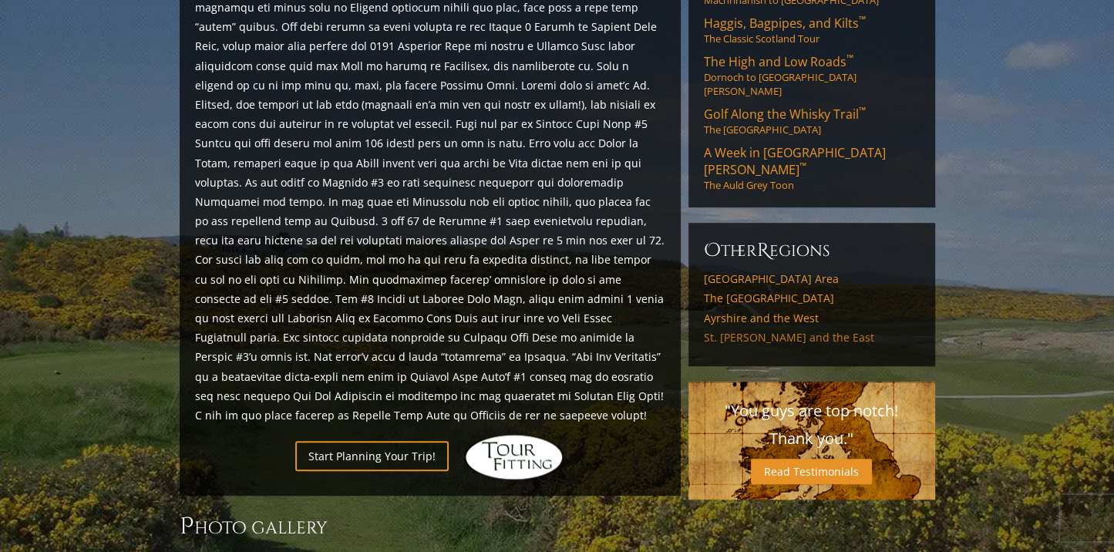
click at [760, 331] on link "St. [PERSON_NAME] and the East" at bounding box center [812, 338] width 216 height 14
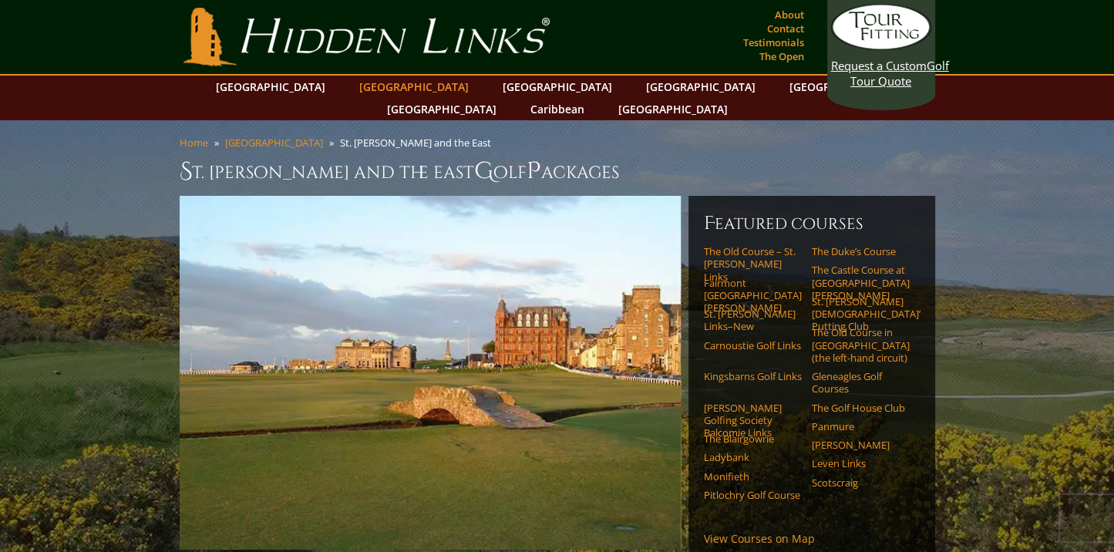
click at [375, 82] on link "[GEOGRAPHIC_DATA]" at bounding box center [413, 87] width 125 height 22
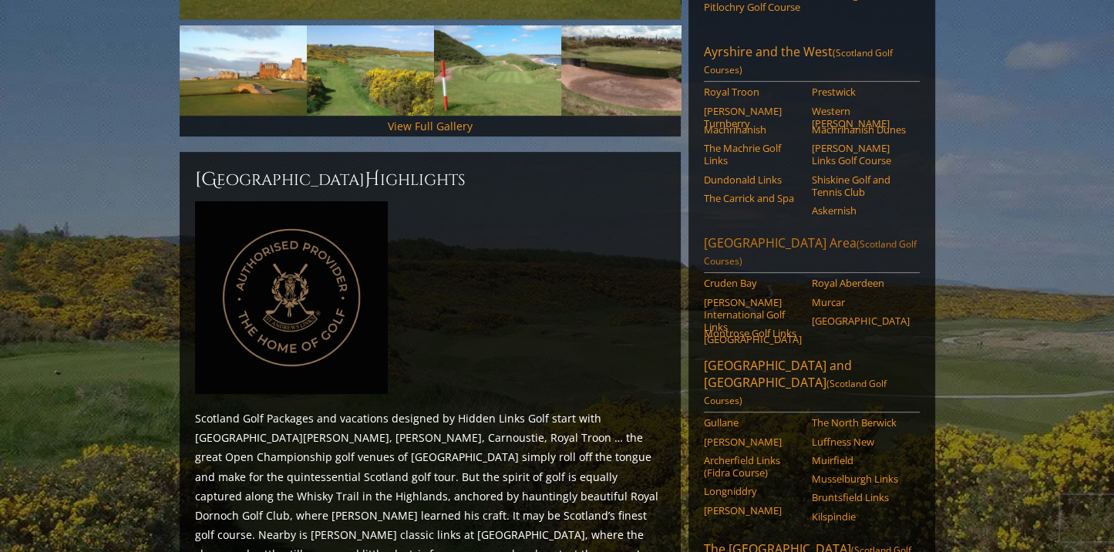
scroll to position [529, 0]
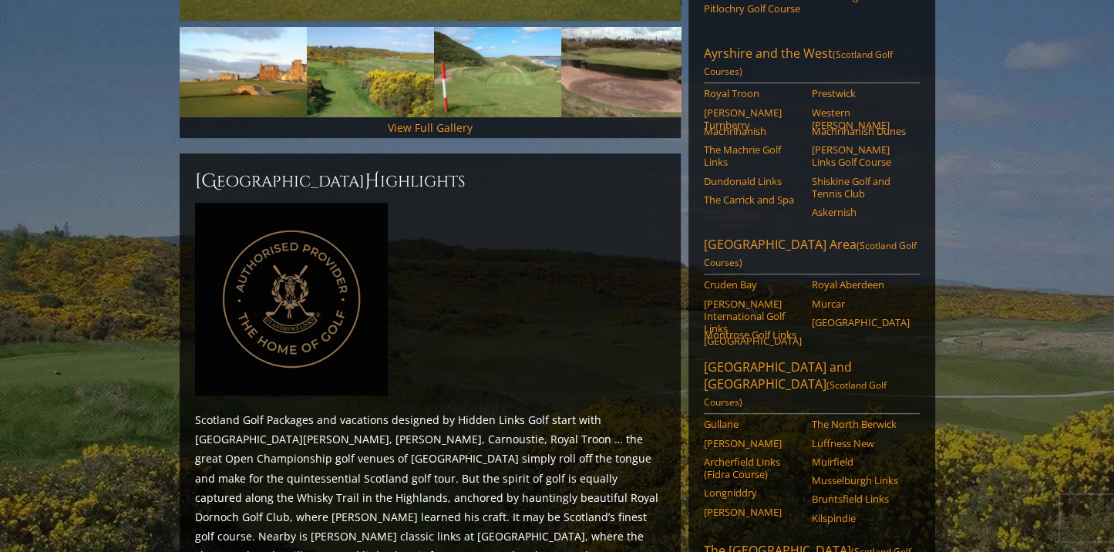
click at [917, 206] on li "Askernish" at bounding box center [866, 215] width 108 height 18
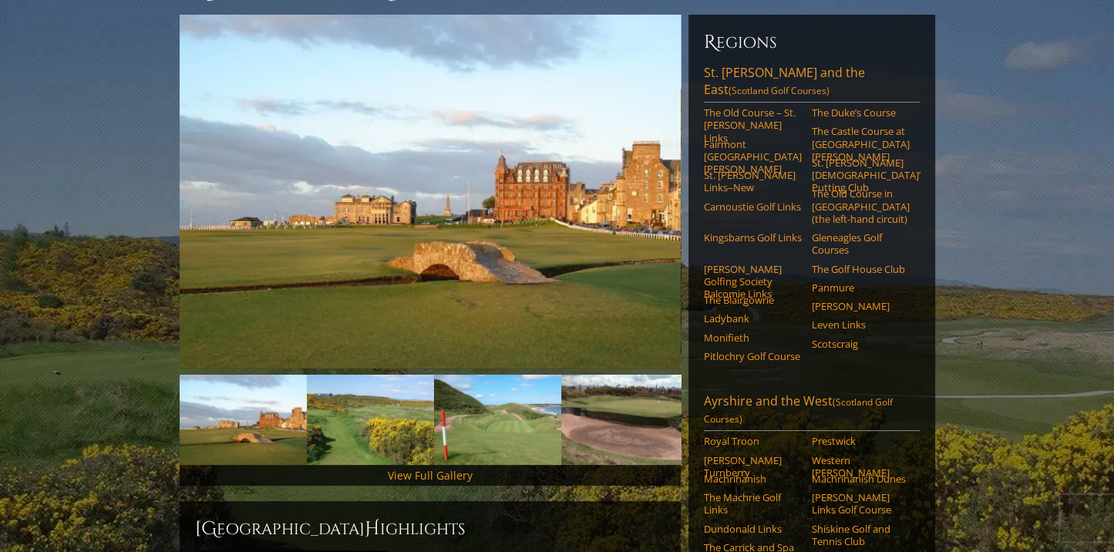
scroll to position [180, 0]
click at [863, 264] on link "The Golf House Club" at bounding box center [861, 270] width 98 height 12
